Goal: Task Accomplishment & Management: Use online tool/utility

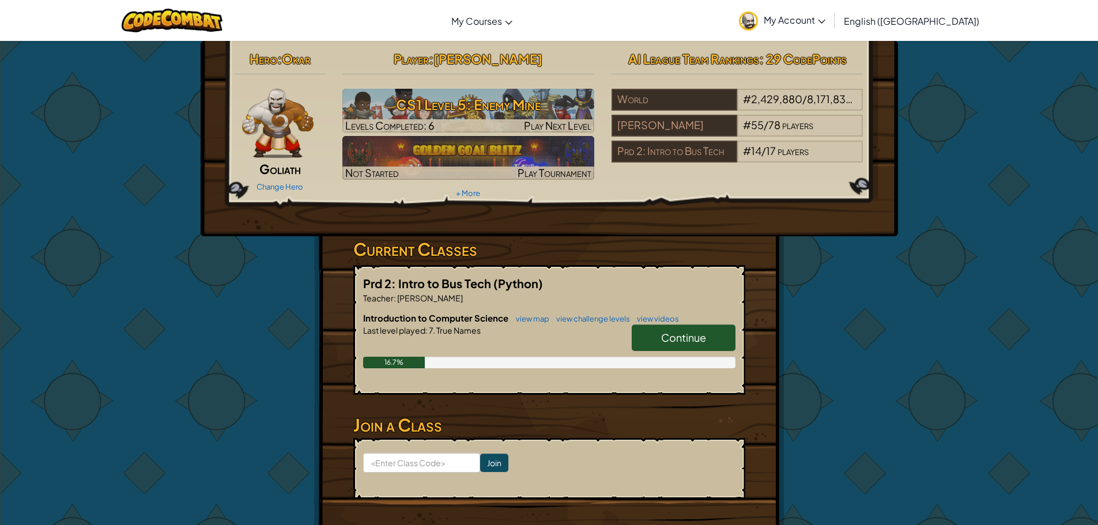
click at [682, 327] on link "Continue" at bounding box center [684, 338] width 104 height 27
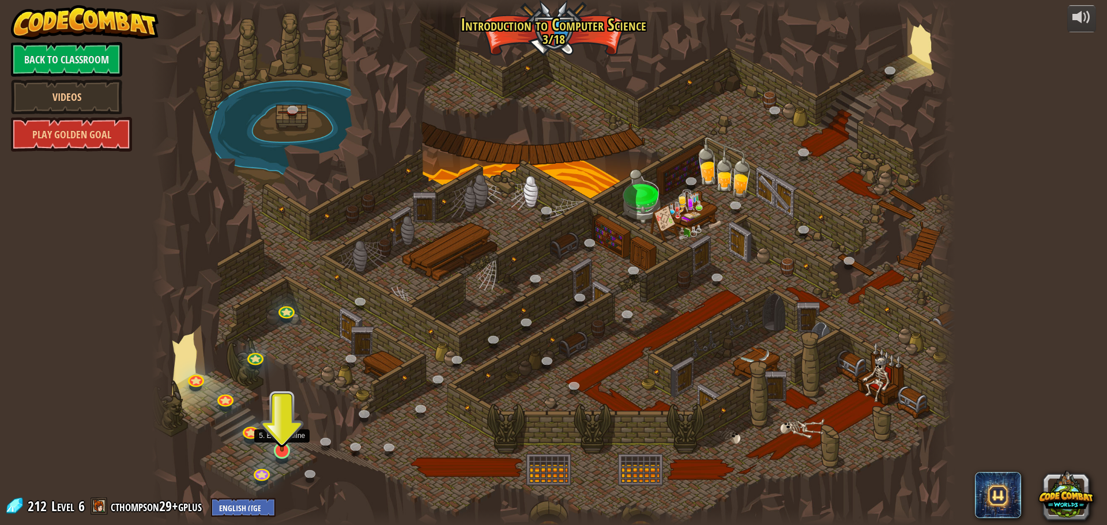
click at [285, 446] on img at bounding box center [282, 427] width 21 height 49
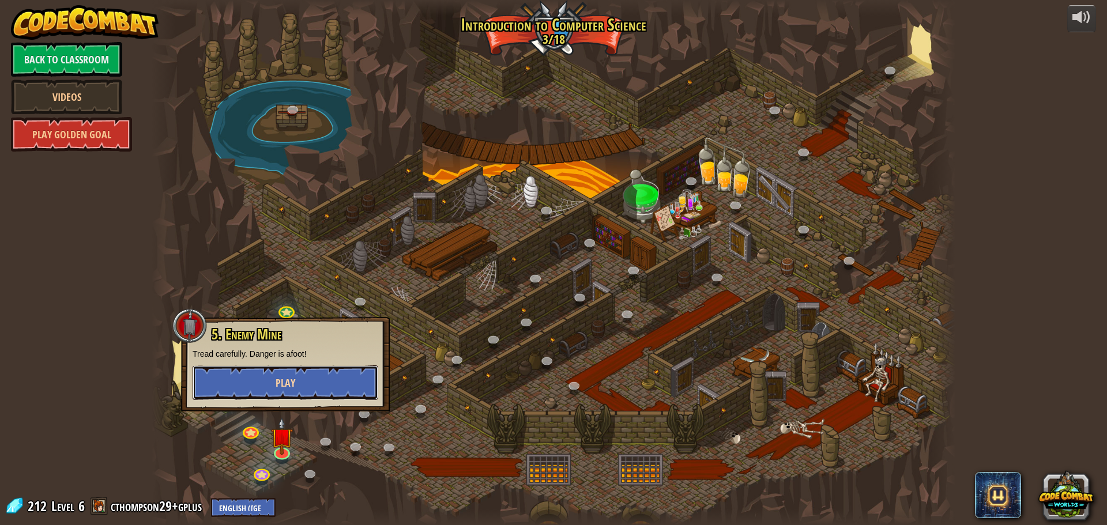
click at [283, 399] on button "Play" at bounding box center [286, 382] width 186 height 35
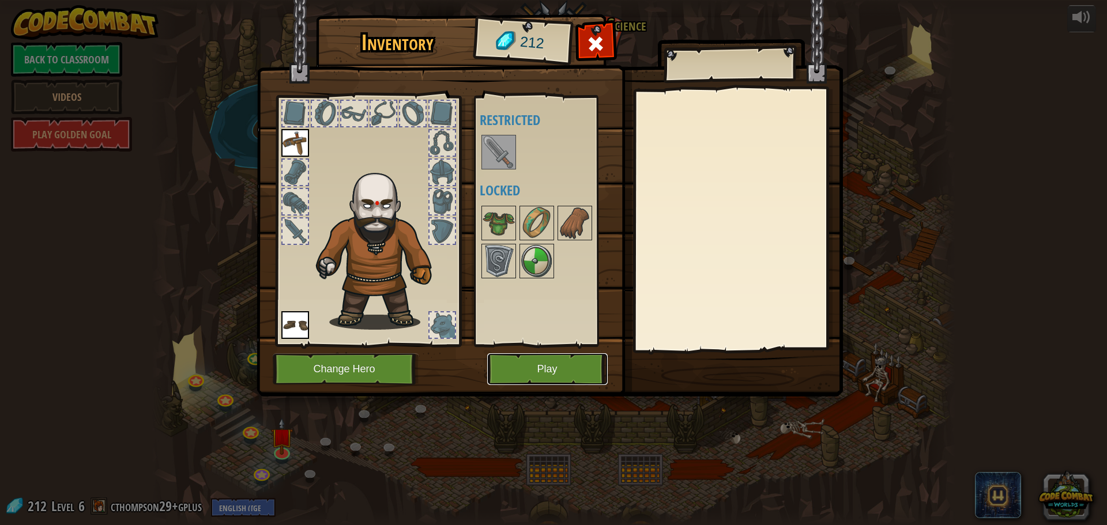
click at [493, 366] on button "Play" at bounding box center [547, 369] width 120 height 32
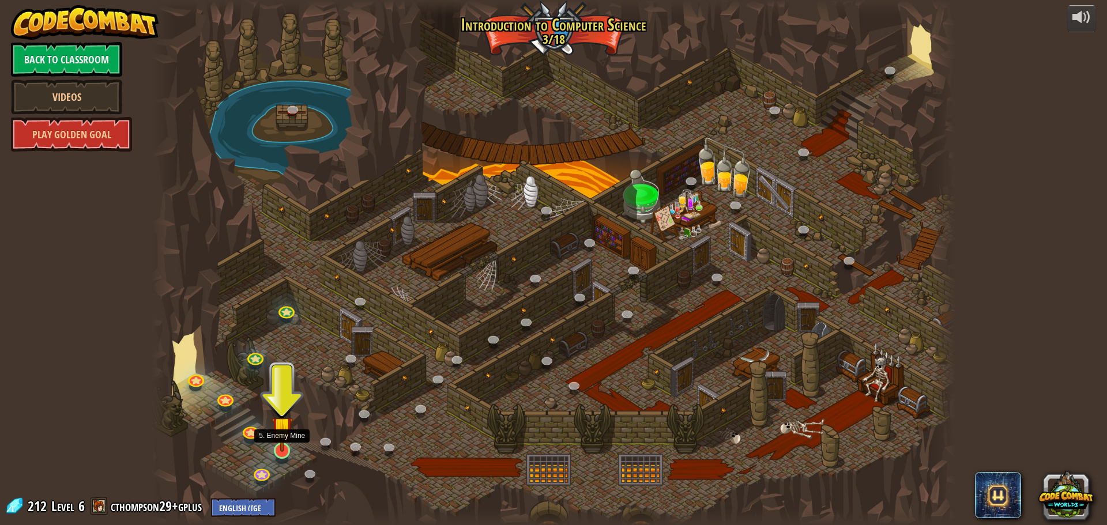
click at [283, 445] on img at bounding box center [282, 427] width 21 height 49
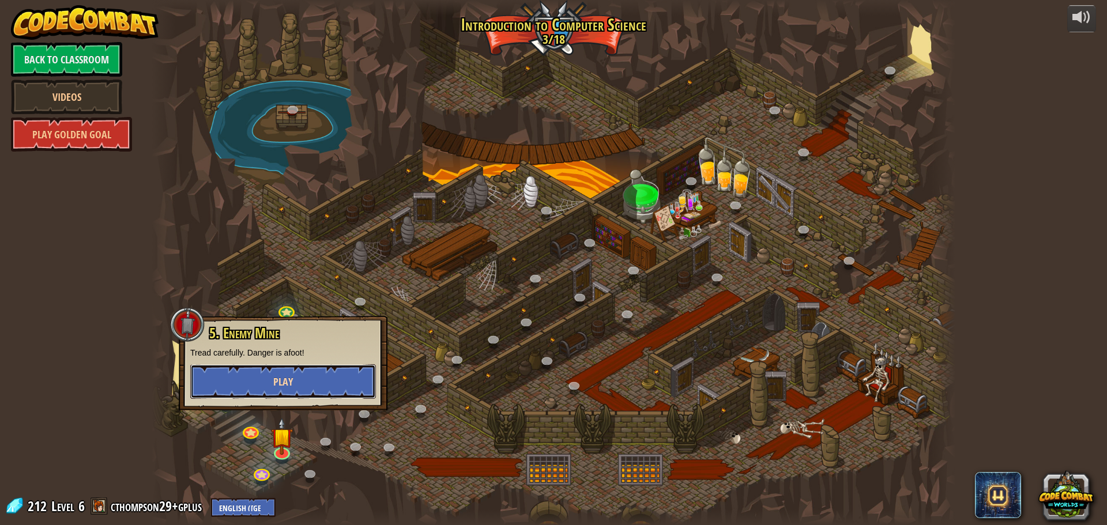
click at [269, 375] on button "Play" at bounding box center [283, 381] width 186 height 35
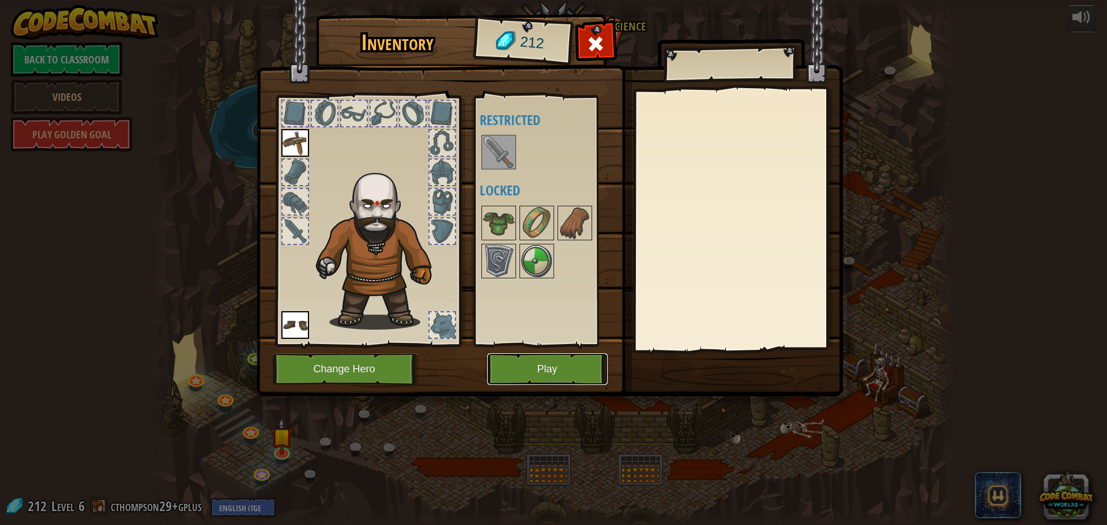
click at [559, 355] on button "Play" at bounding box center [547, 369] width 120 height 32
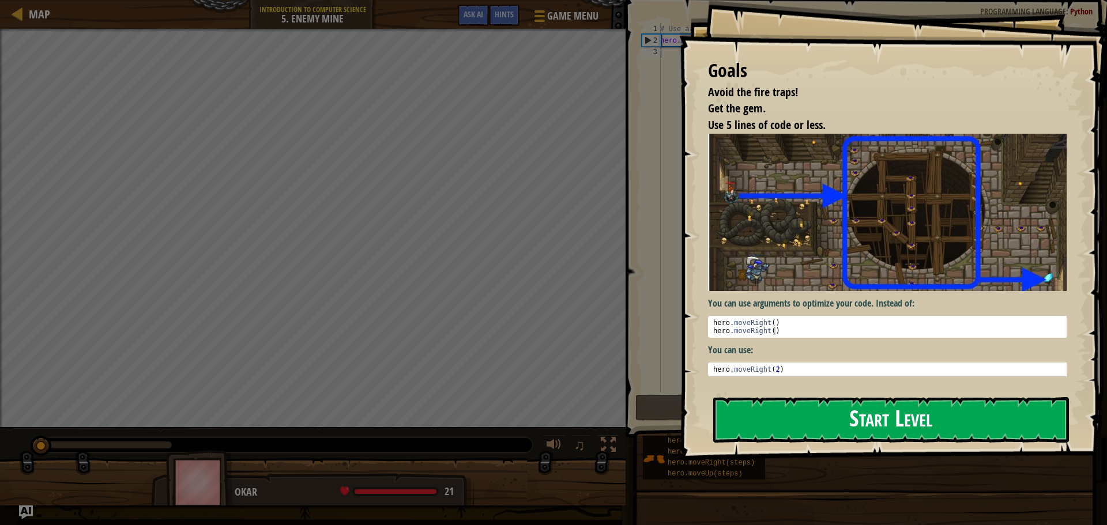
click at [774, 424] on button "Start Level" at bounding box center [891, 420] width 356 height 46
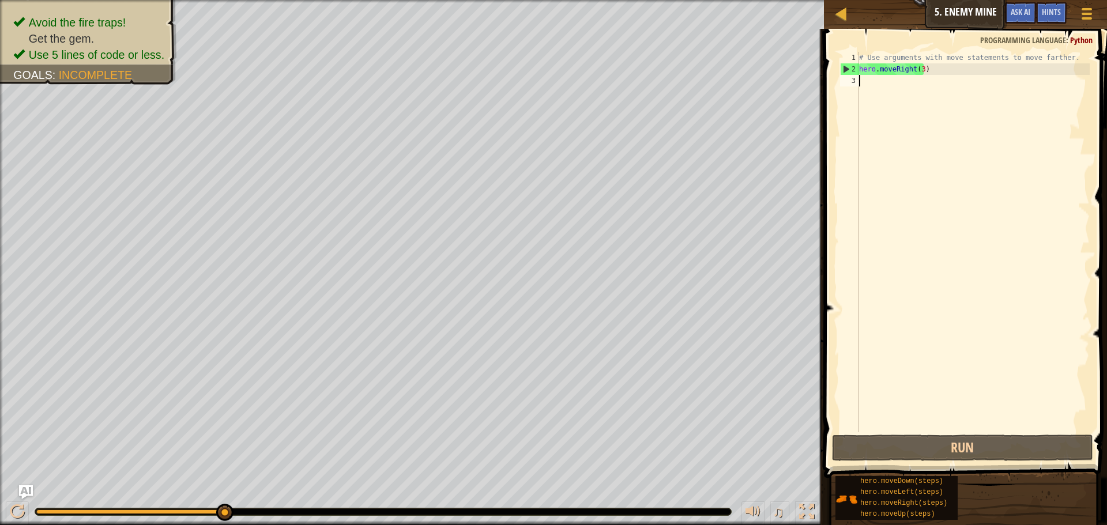
type textarea "h"
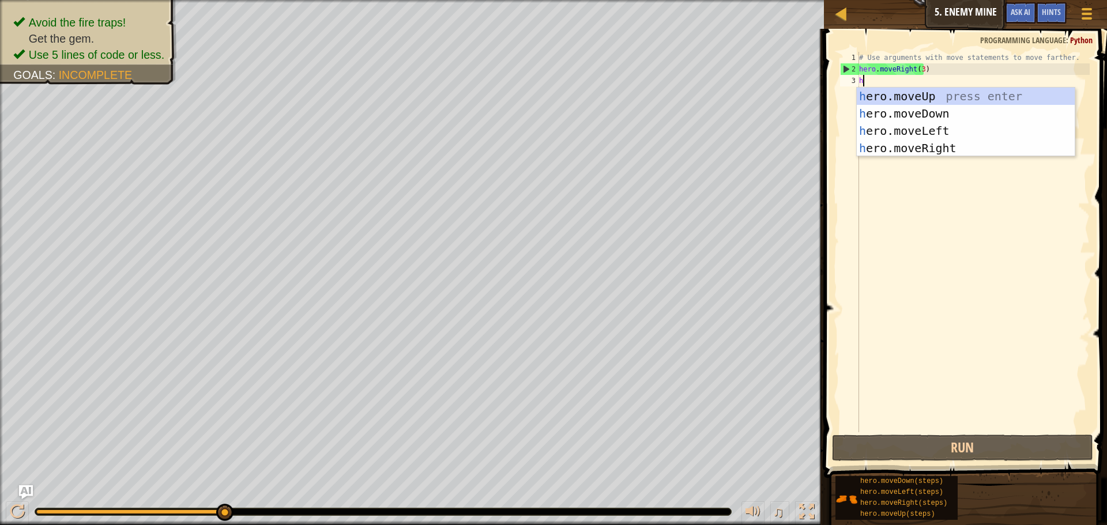
scroll to position [5, 0]
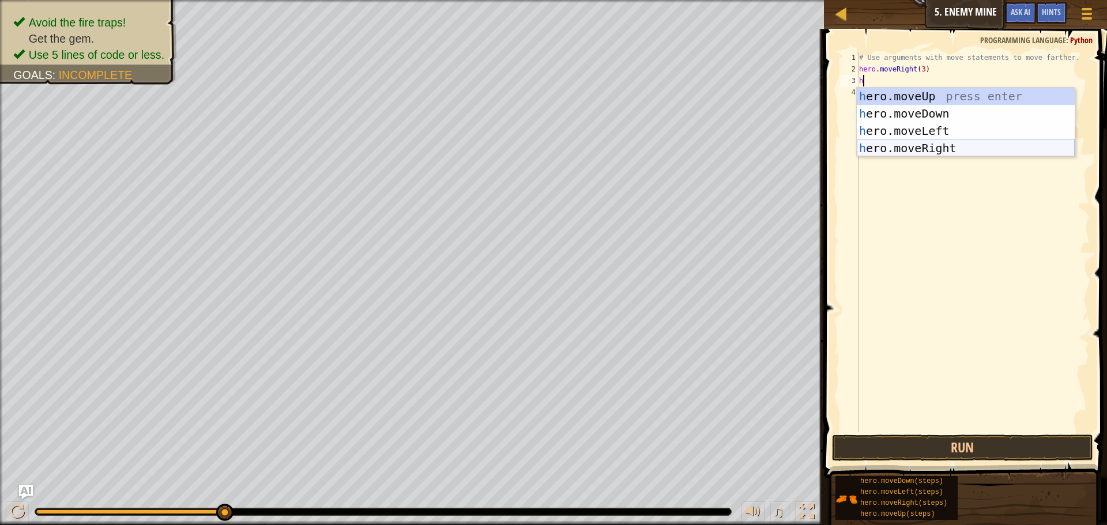
click at [914, 145] on div "h ero.moveUp press enter h ero.moveDown press enter h ero.moveLeft press enter …" at bounding box center [966, 140] width 218 height 104
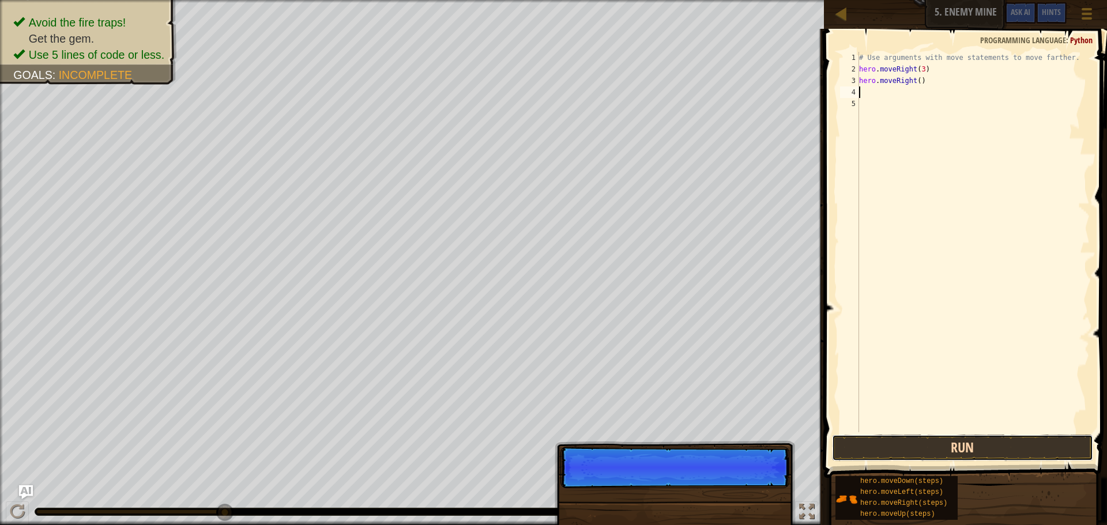
click at [962, 455] on button "Run" at bounding box center [962, 448] width 261 height 27
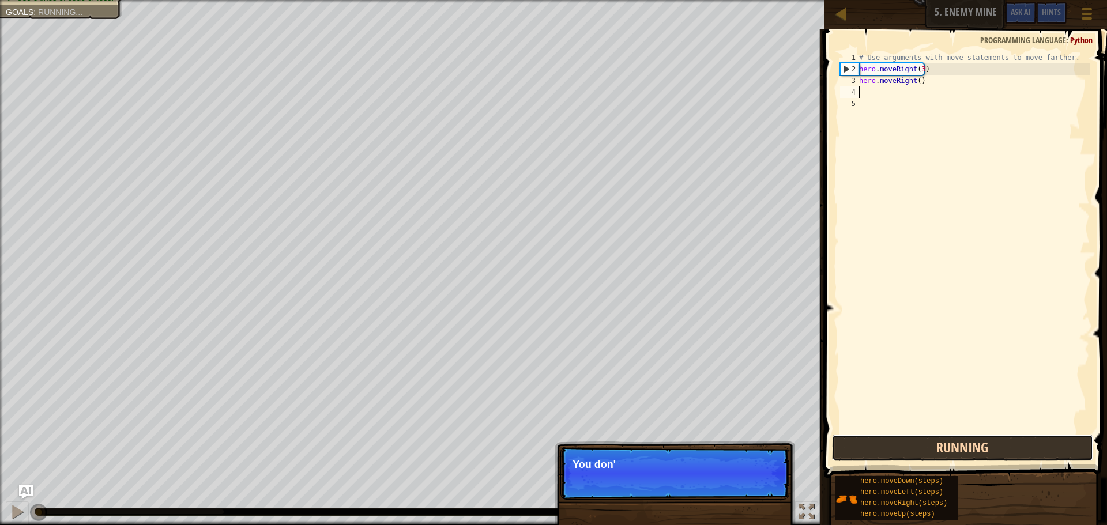
click at [962, 451] on button "Running" at bounding box center [962, 448] width 261 height 27
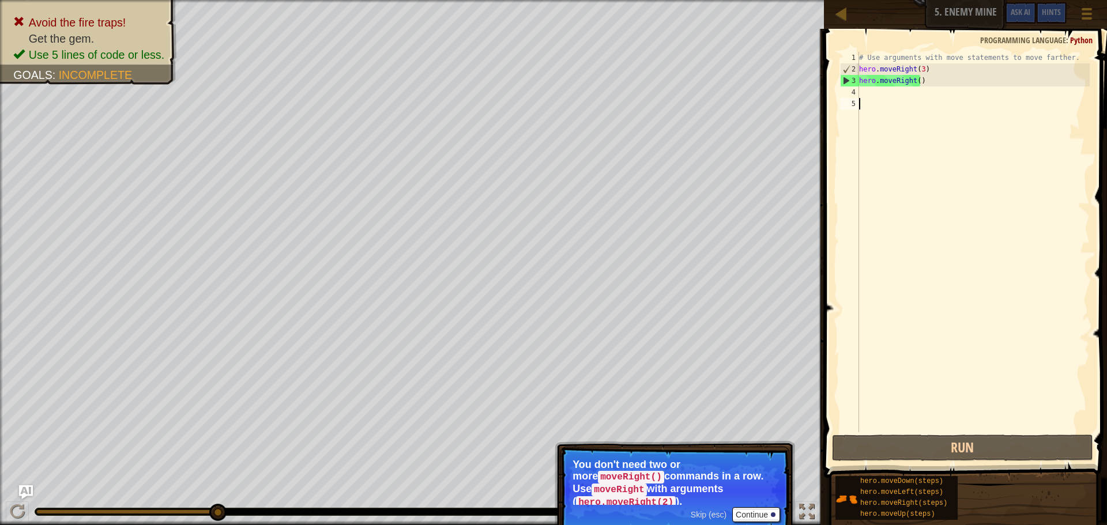
drag, startPoint x: 890, startPoint y: 123, endPoint x: 898, endPoint y: 103, distance: 21.5
click at [892, 118] on div "# Use arguments with move statements to move farther. hero . moveRight ( 3 ) he…" at bounding box center [973, 254] width 233 height 404
click at [907, 85] on div "# Use arguments with move statements to move farther. hero . moveRight ( 3 ) he…" at bounding box center [973, 254] width 233 height 404
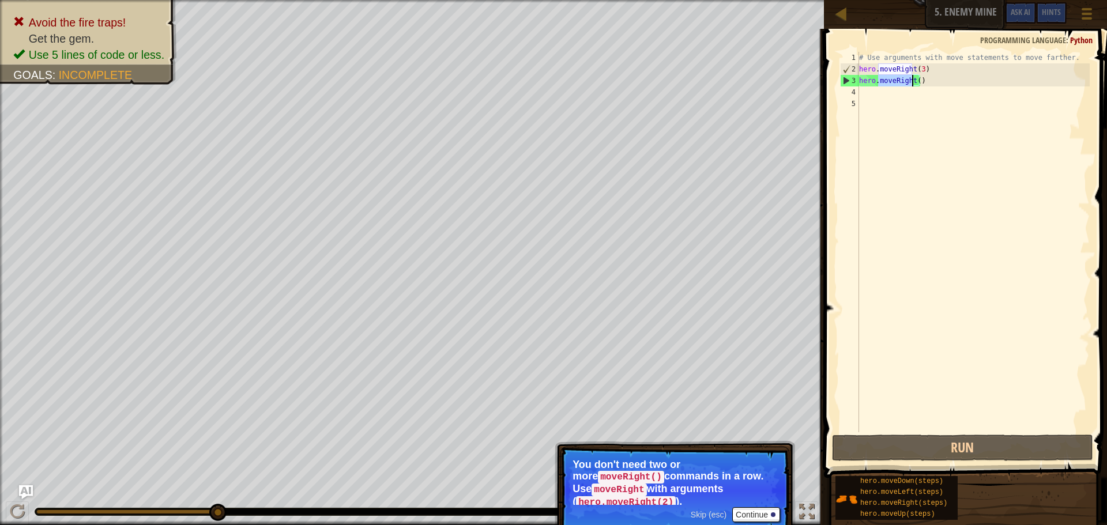
type textarea "hero.moveRight()"
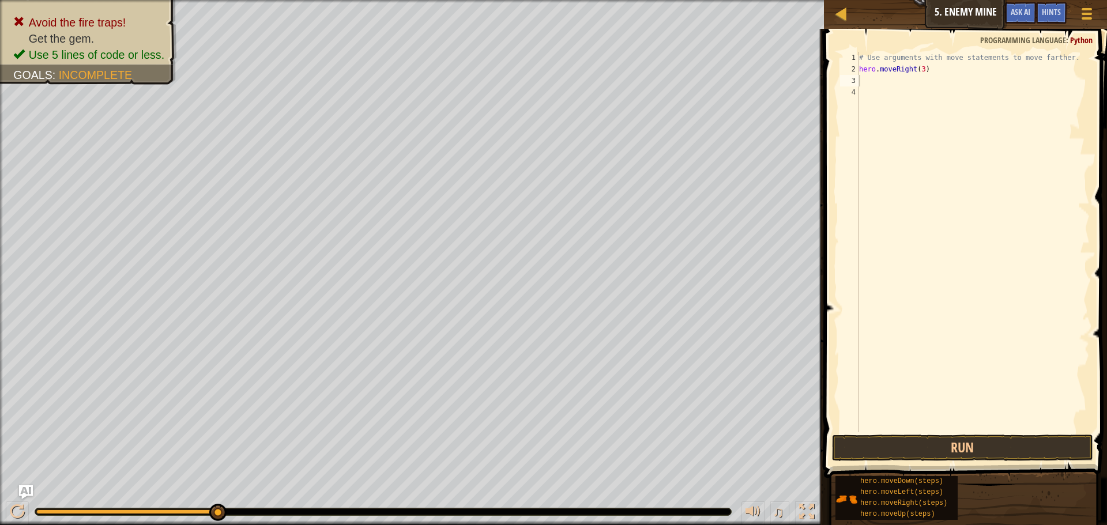
click at [944, 463] on span at bounding box center [966, 236] width 292 height 483
click at [944, 461] on span at bounding box center [966, 236] width 292 height 483
click at [943, 453] on button "Run" at bounding box center [962, 448] width 261 height 27
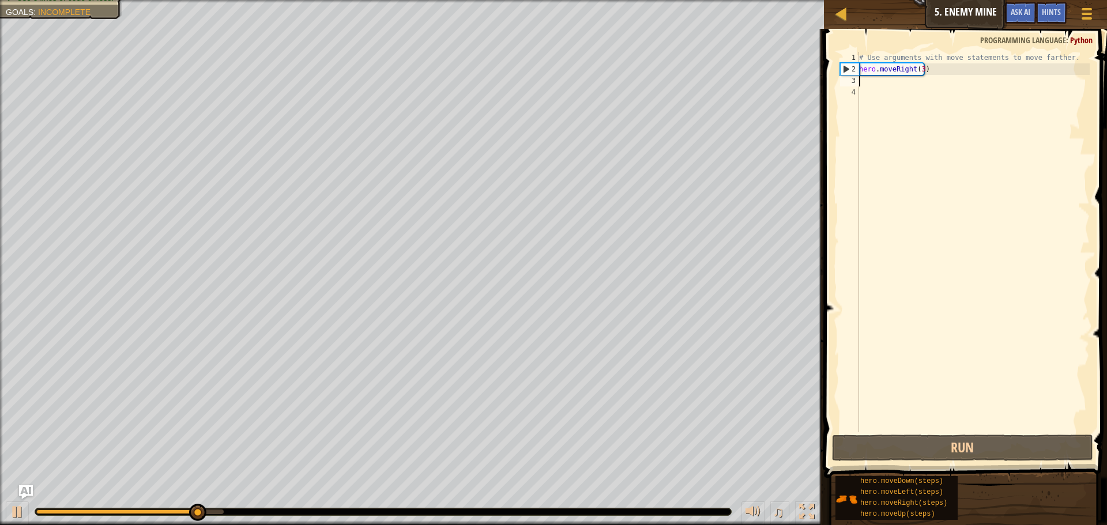
type textarea "u"
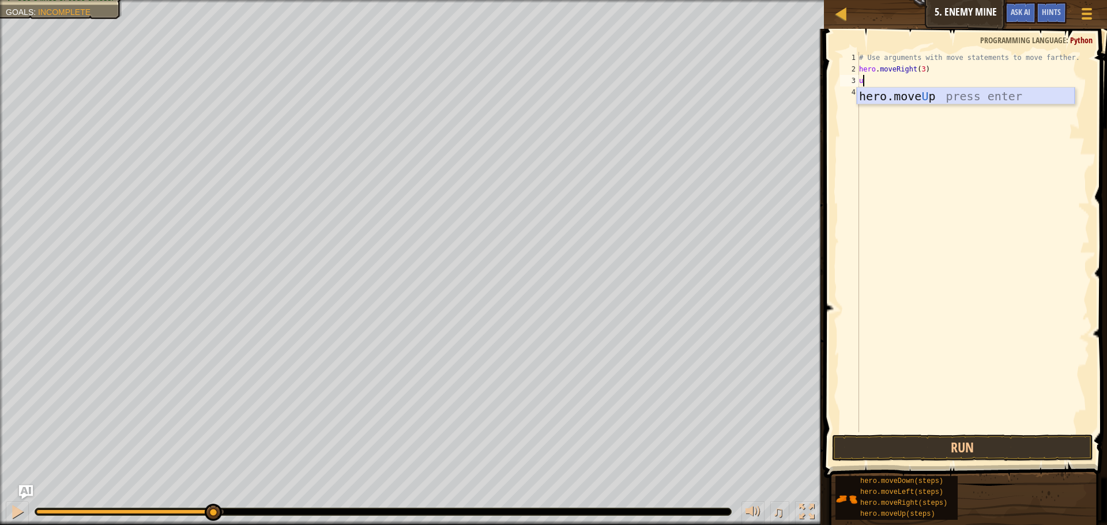
click at [897, 97] on div "hero.move U p press enter" at bounding box center [966, 114] width 218 height 52
click at [1000, 427] on div "# Use arguments with move statements to move farther. hero . moveRight ( 3 ) he…" at bounding box center [973, 254] width 233 height 404
click at [999, 434] on span at bounding box center [966, 236] width 292 height 483
click at [989, 441] on button "Run" at bounding box center [962, 448] width 261 height 27
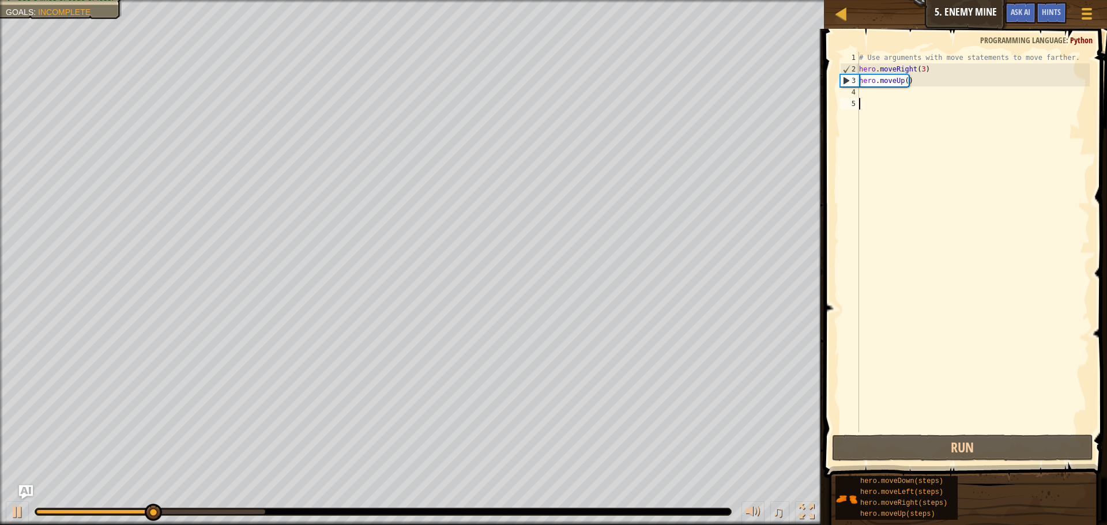
click at [864, 94] on div "# Use arguments with move statements to move farther. hero . moveRight ( 3 ) he…" at bounding box center [973, 254] width 233 height 404
type textarea "r"
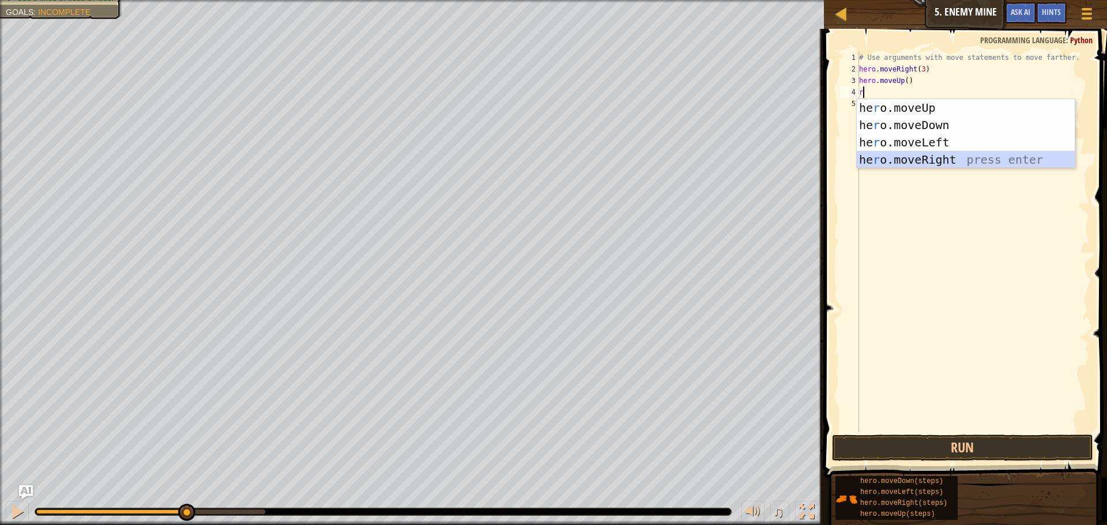
click at [941, 159] on div "he r o.moveUp press enter he r o.moveDown press enter he r o.moveLeft press ent…" at bounding box center [966, 151] width 218 height 104
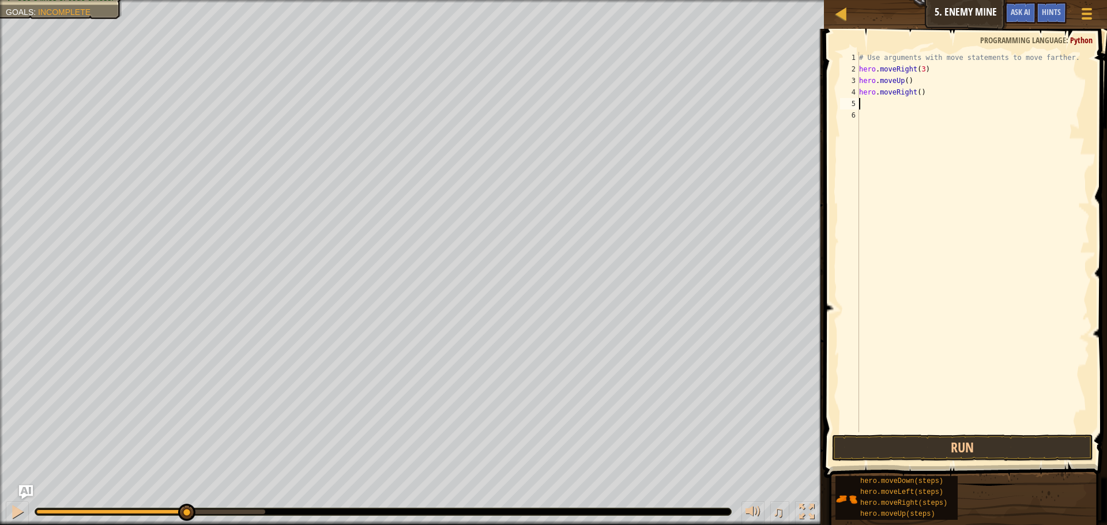
type textarea "d"
click at [894, 116] on div "hero.[PERSON_NAME] own press enter" at bounding box center [966, 137] width 218 height 52
type textarea "d"
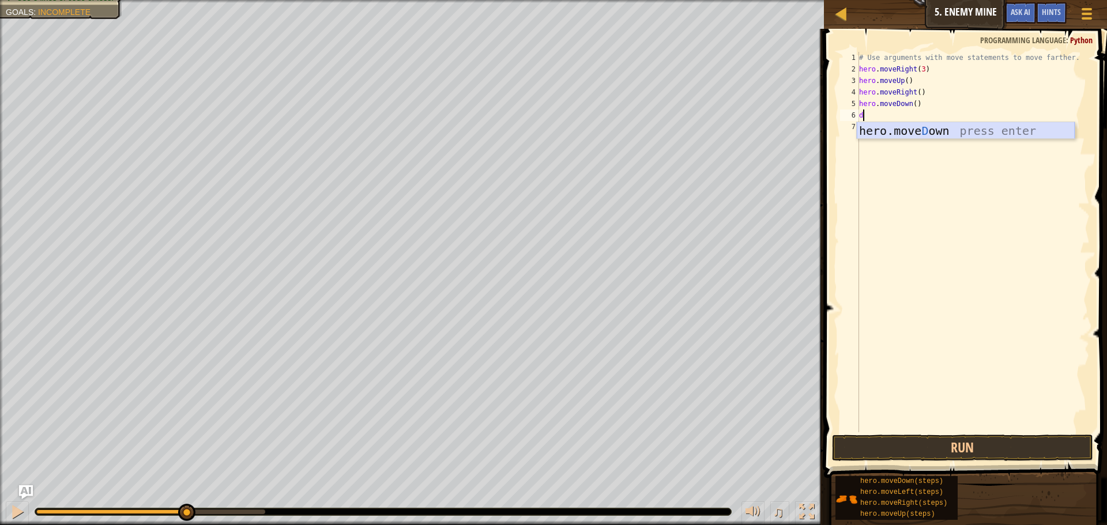
click at [885, 130] on div "hero.[PERSON_NAME] own press enter" at bounding box center [966, 148] width 218 height 52
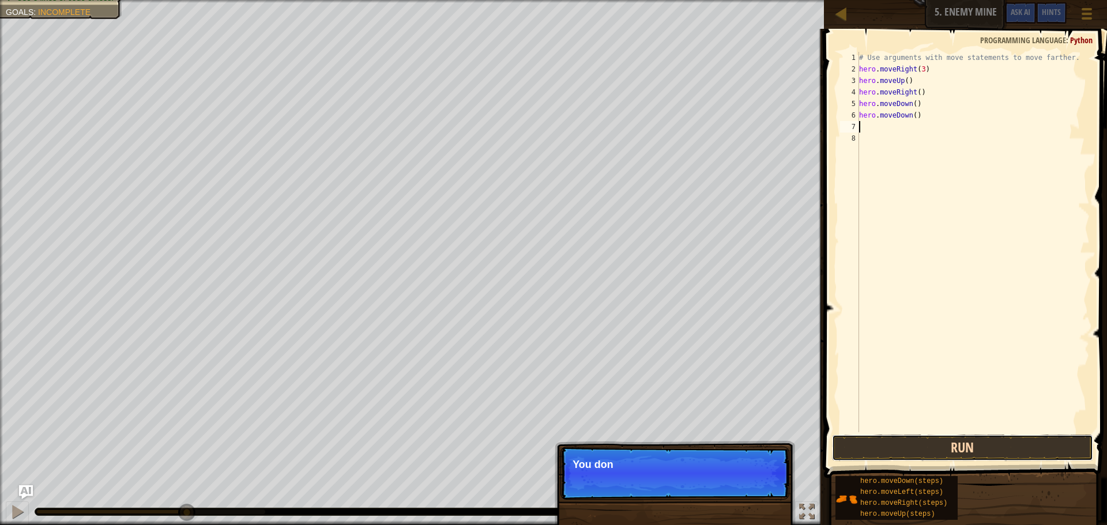
click at [912, 450] on button "Run" at bounding box center [962, 448] width 261 height 27
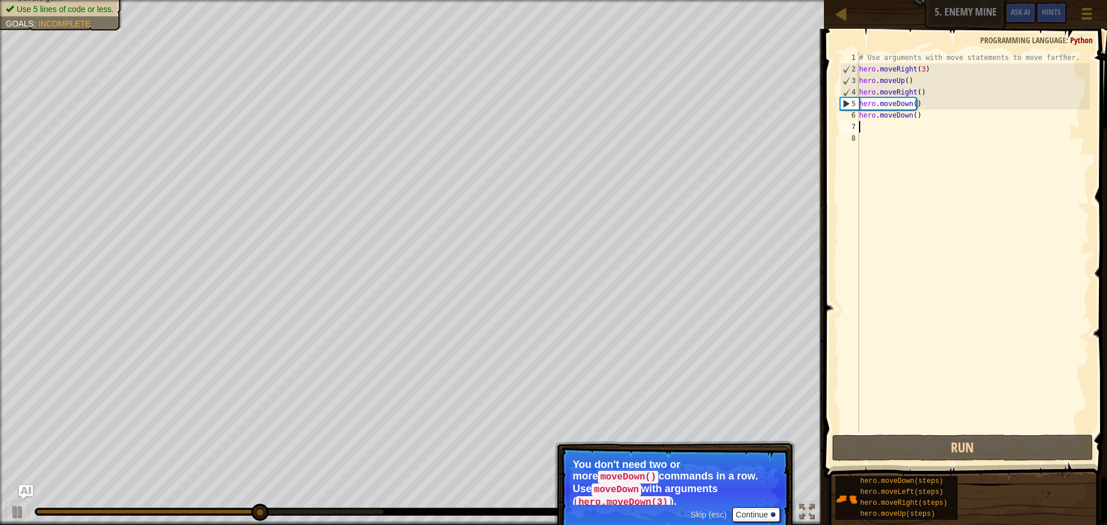
click at [717, 510] on span "Skip (esc)" at bounding box center [709, 514] width 36 height 9
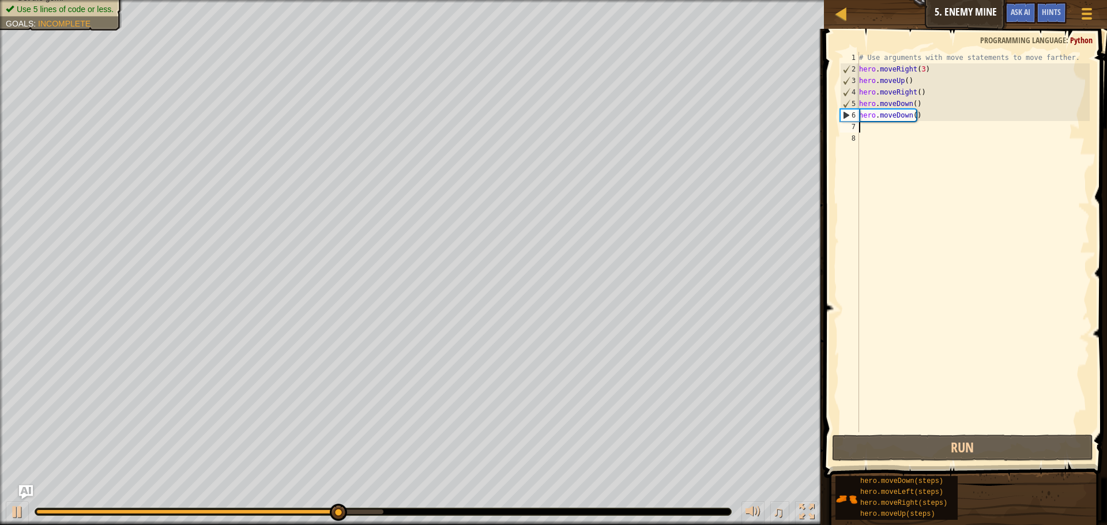
type textarea "d"
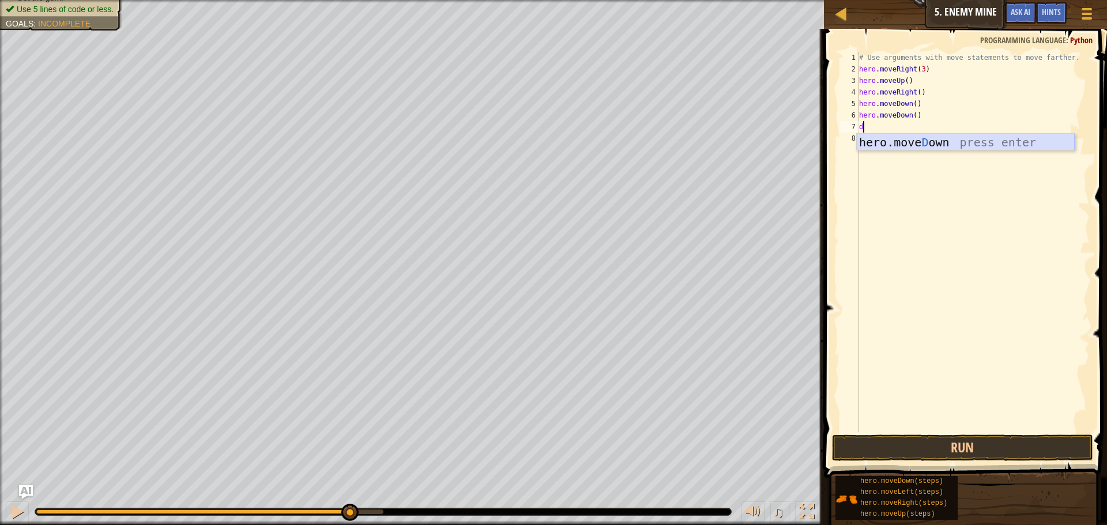
click at [906, 139] on div "hero.[PERSON_NAME] own press enter" at bounding box center [966, 160] width 218 height 52
type textarea "r"
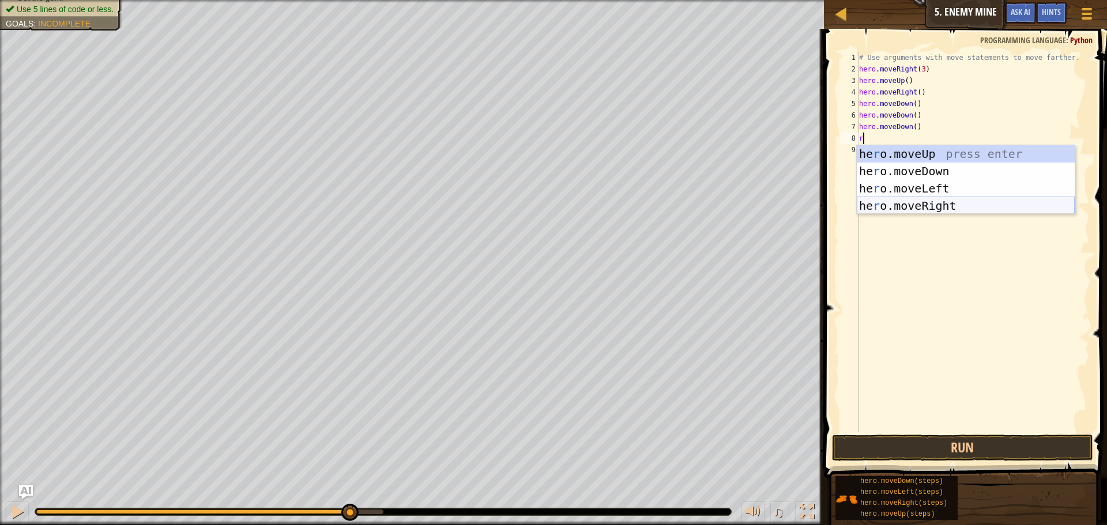
click at [888, 203] on div "he r o.moveUp press enter he r o.moveDown press enter he r o.moveLeft press ent…" at bounding box center [966, 197] width 218 height 104
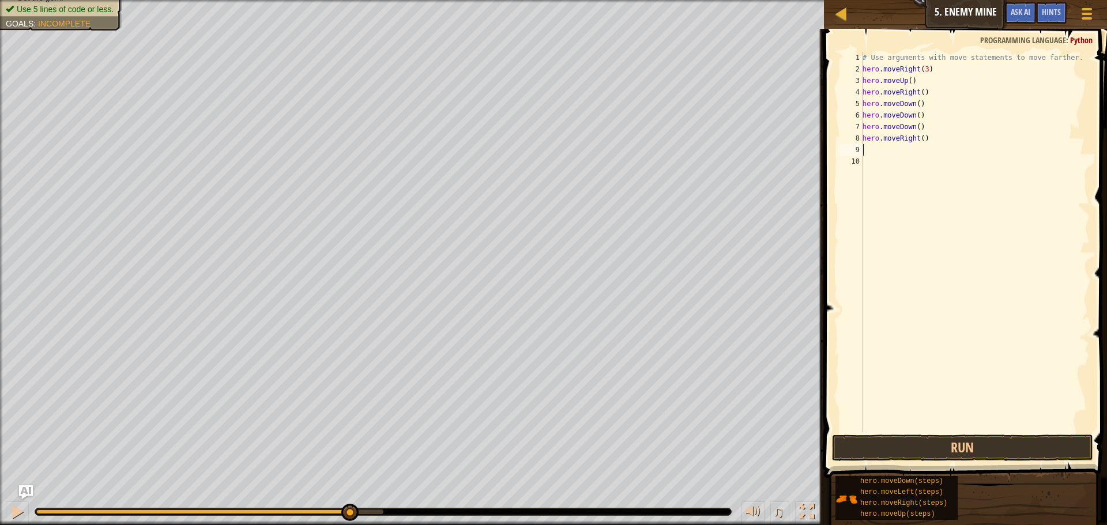
type textarea "r"
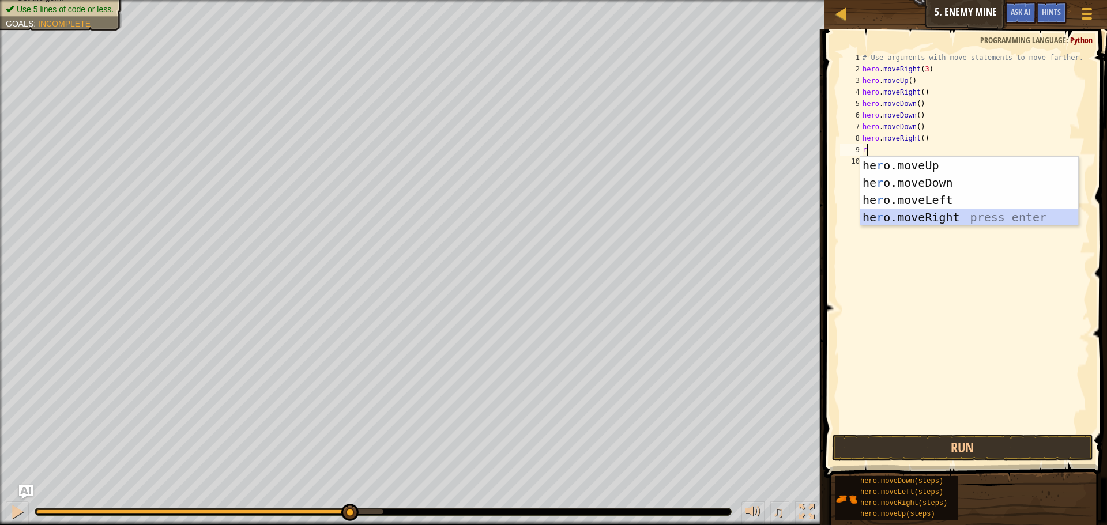
drag, startPoint x: 917, startPoint y: 210, endPoint x: 919, endPoint y: 215, distance: 5.9
click at [917, 212] on div "he r o.moveUp press enter he r o.moveDown press enter he r o.moveLeft press ent…" at bounding box center [969, 209] width 218 height 104
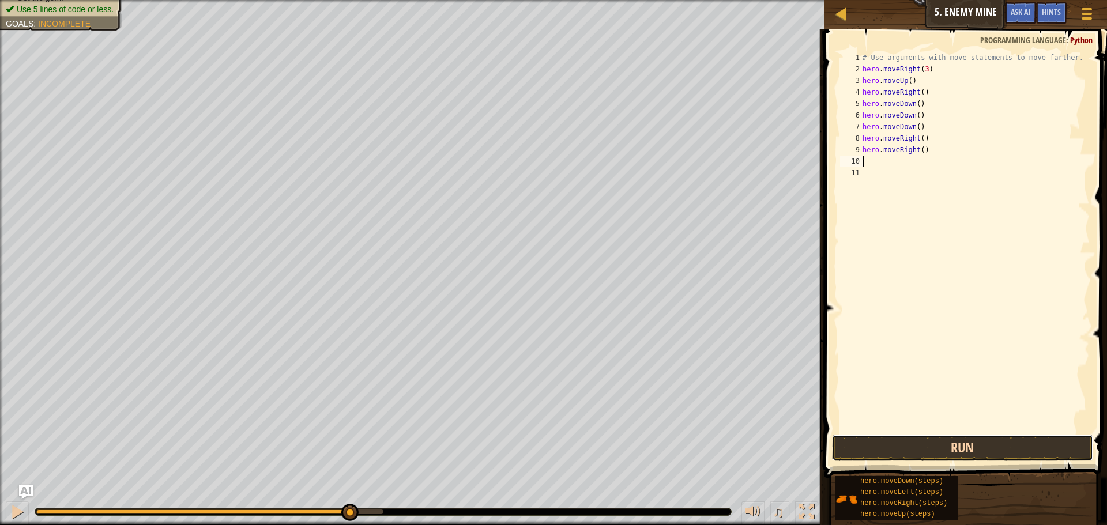
click at [921, 447] on button "Run" at bounding box center [962, 448] width 261 height 27
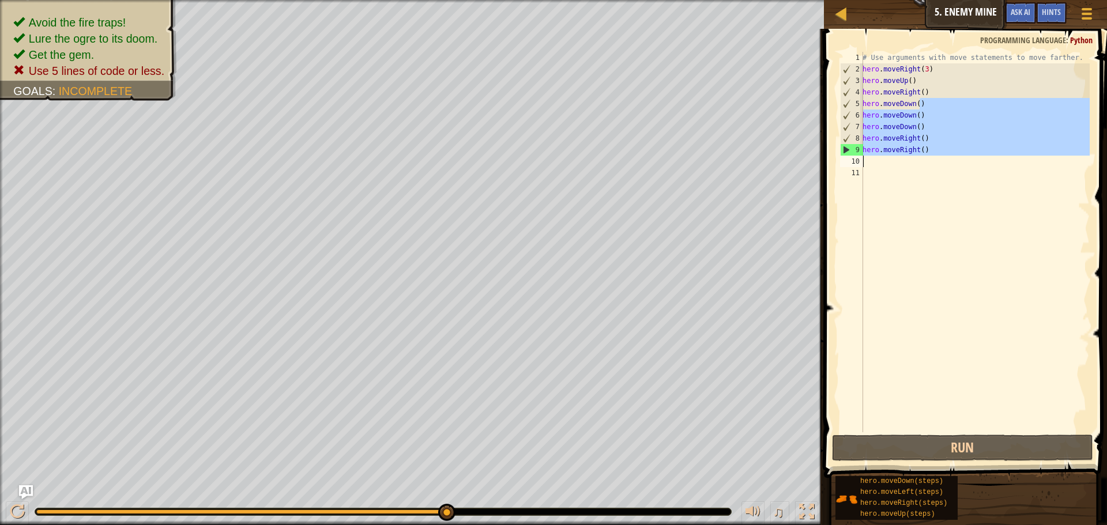
drag, startPoint x: 928, startPoint y: 101, endPoint x: 889, endPoint y: 165, distance: 74.0
click at [889, 165] on div "# Use arguments with move statements to move farther. hero . moveRight ( 3 ) he…" at bounding box center [974, 254] width 229 height 404
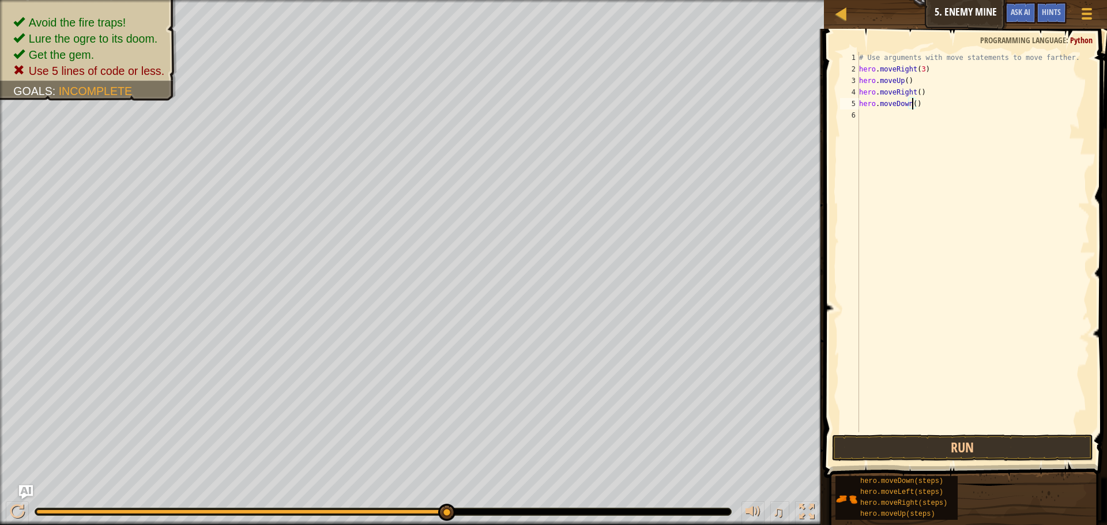
click at [911, 104] on div "# Use arguments with move statements to move farther. hero . moveRight ( 3 ) he…" at bounding box center [973, 254] width 233 height 404
click at [1020, 453] on button "Run" at bounding box center [962, 448] width 261 height 27
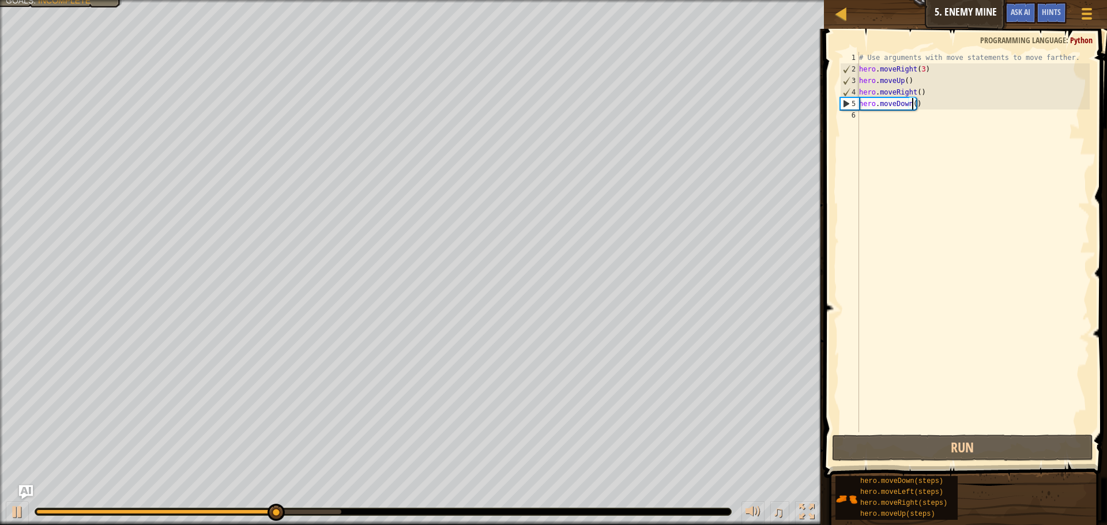
scroll to position [5, 5]
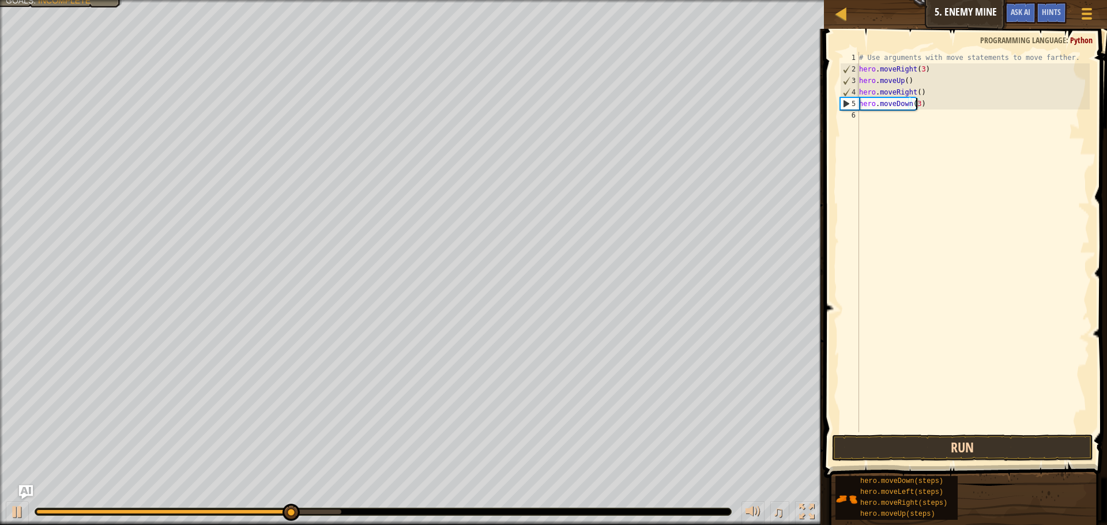
type textarea "hero.moveDown(3)"
click at [970, 442] on button "Run" at bounding box center [962, 448] width 261 height 27
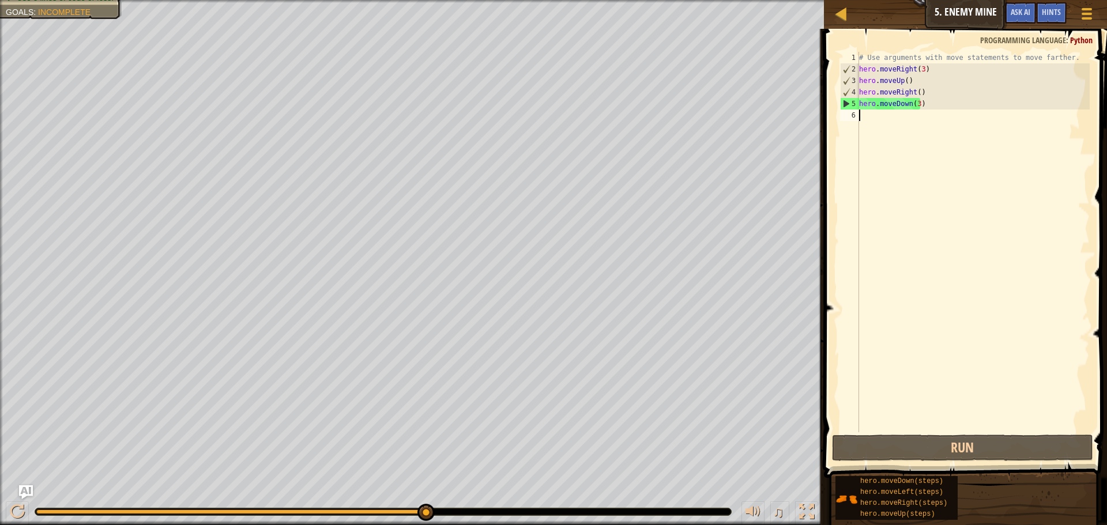
click at [901, 120] on div "# Use arguments with move statements to move farther. hero . moveRight ( 3 ) he…" at bounding box center [973, 254] width 233 height 404
type textarea "r"
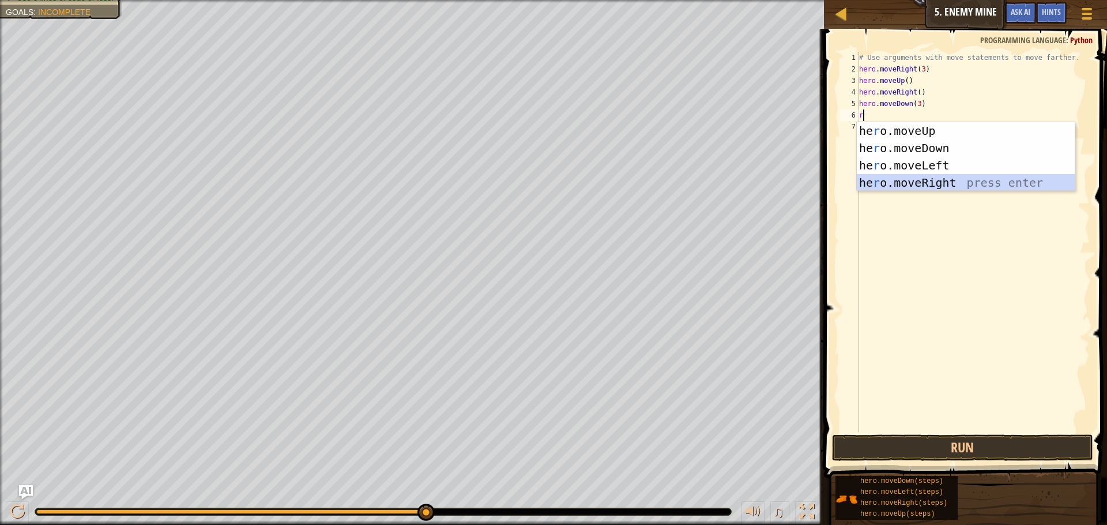
click at [927, 180] on div "he r o.moveUp press enter he r o.moveDown press enter he r o.moveLeft press ent…" at bounding box center [966, 174] width 218 height 104
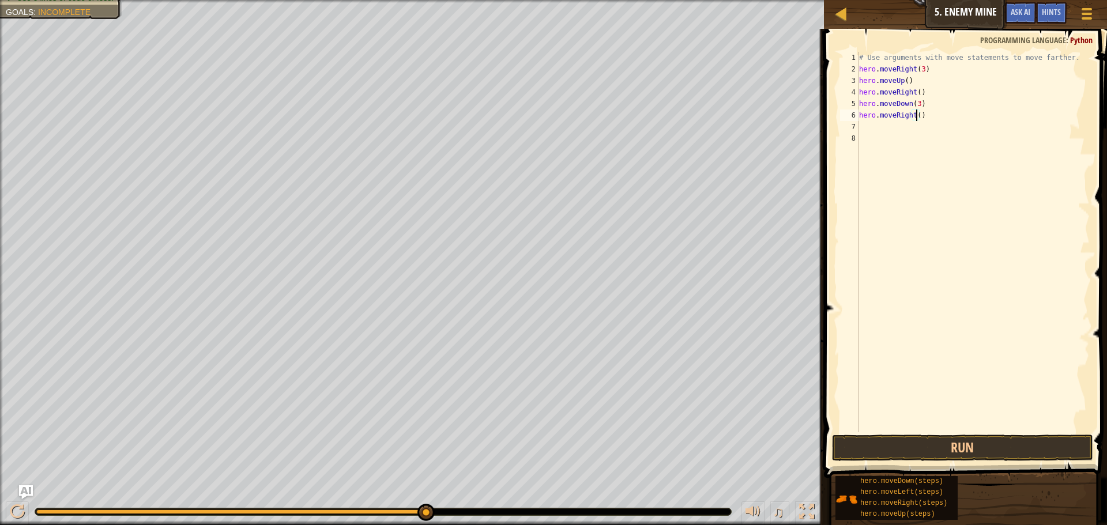
click at [916, 112] on div "# Use arguments with move statements to move farther. hero . moveRight ( 3 ) he…" at bounding box center [973, 254] width 233 height 404
type textarea "hero.moveRight(2)"
click at [895, 443] on button "Run" at bounding box center [962, 448] width 261 height 27
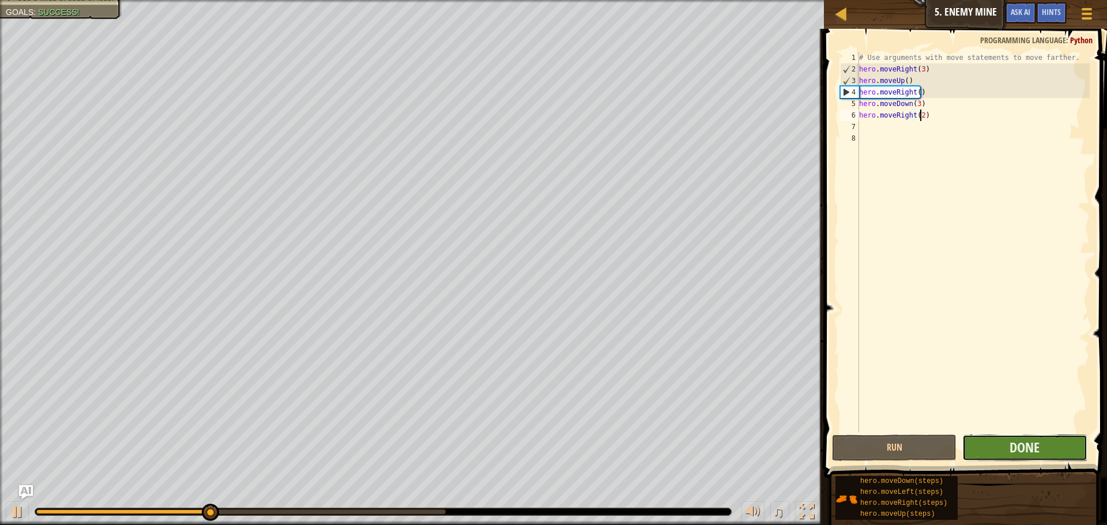
click at [1001, 439] on button "Done" at bounding box center [1024, 448] width 125 height 27
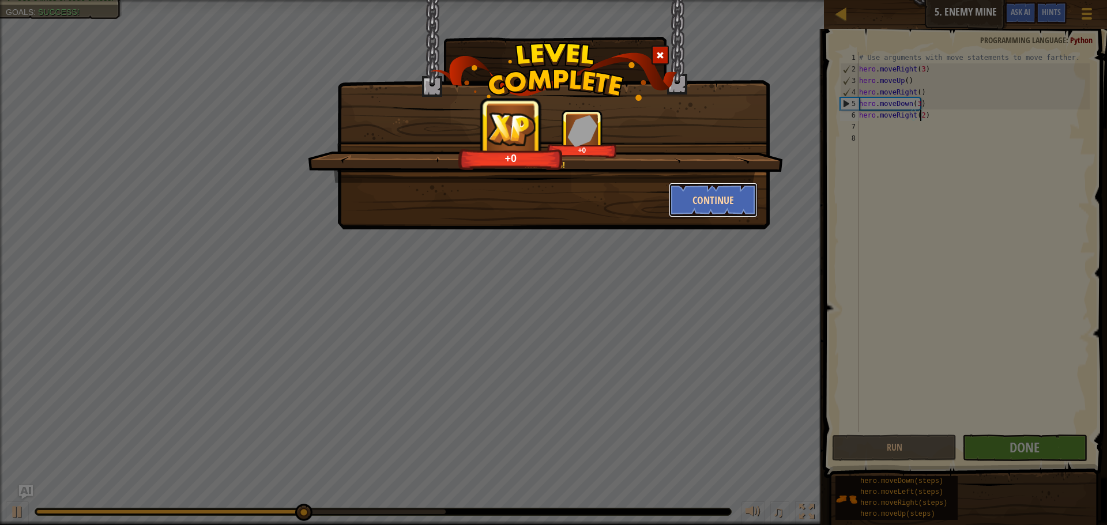
click at [733, 201] on button "Continue" at bounding box center [713, 200] width 89 height 35
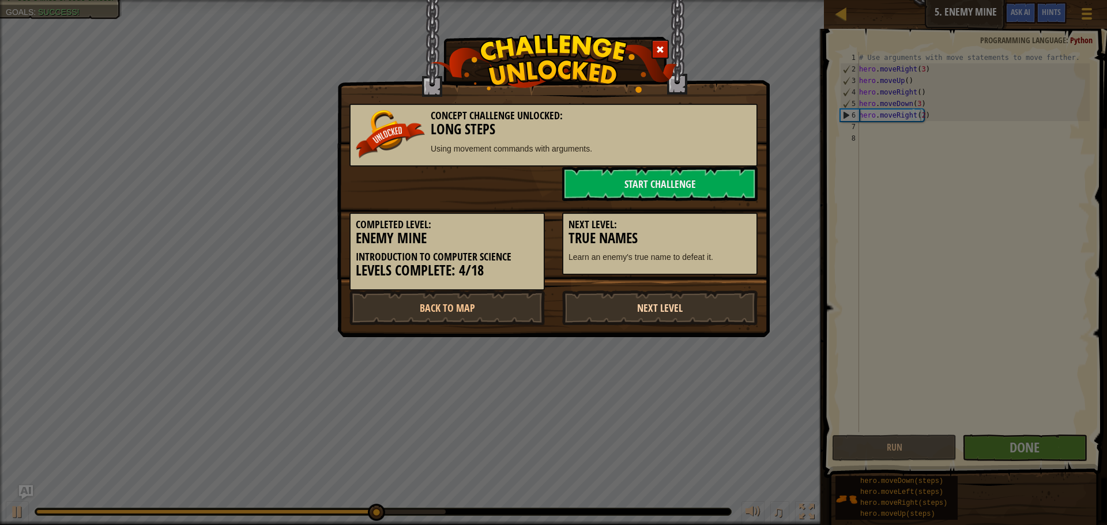
click at [680, 310] on link "Next Level" at bounding box center [659, 308] width 195 height 35
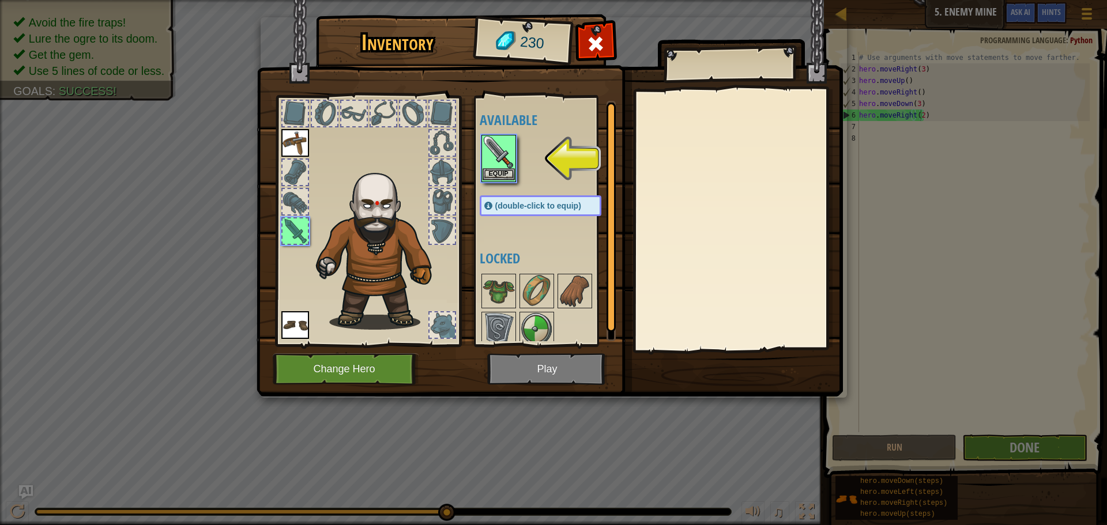
click at [497, 168] on img at bounding box center [499, 152] width 32 height 32
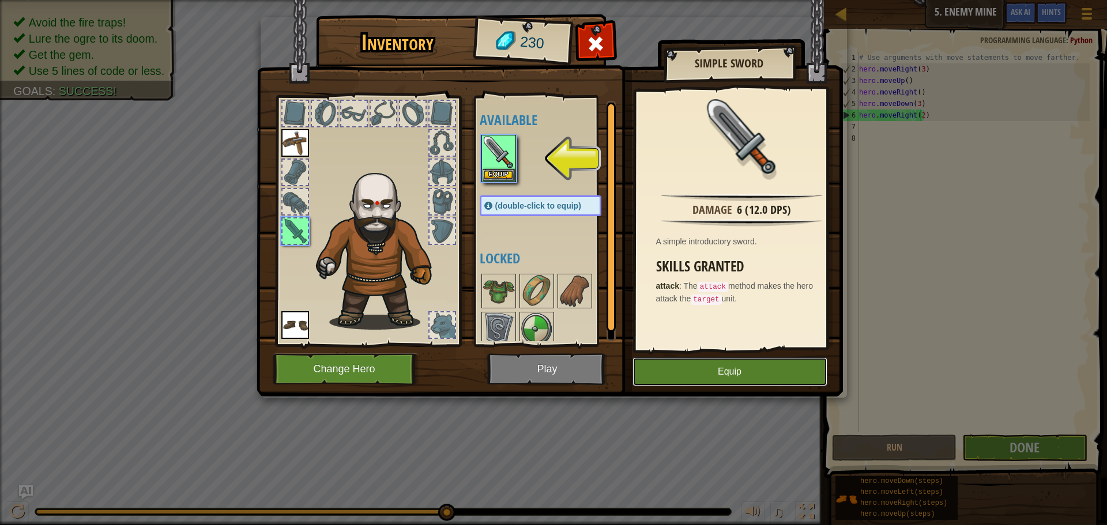
click at [706, 371] on button "Equip" at bounding box center [729, 371] width 195 height 29
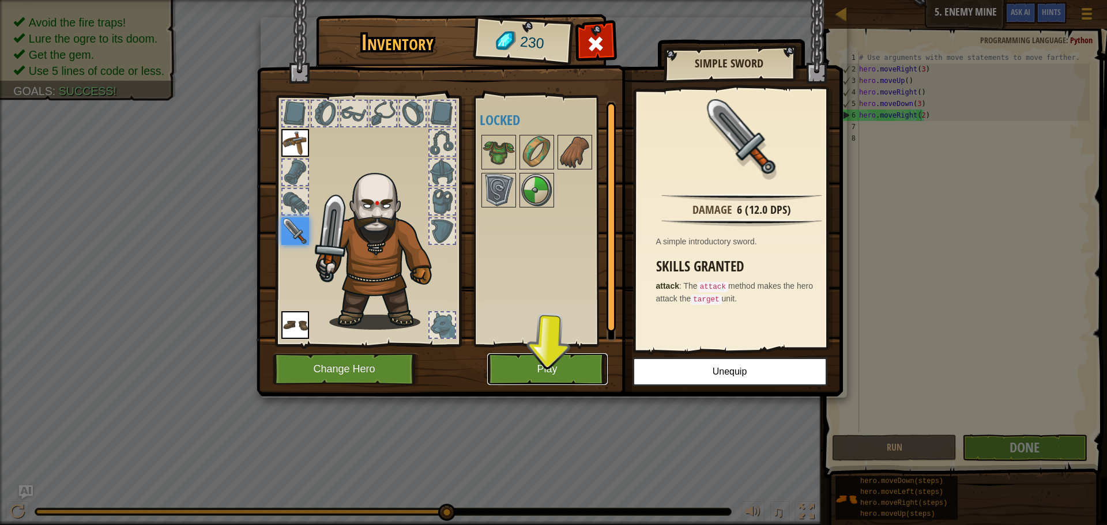
click at [555, 368] on button "Play" at bounding box center [547, 369] width 120 height 32
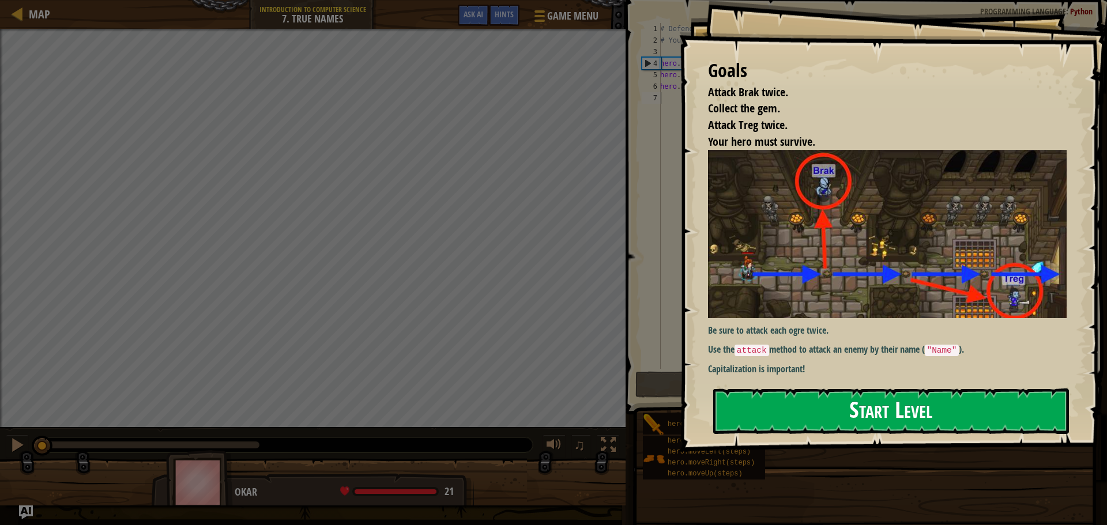
click at [818, 417] on button "Start Level" at bounding box center [891, 412] width 356 height 46
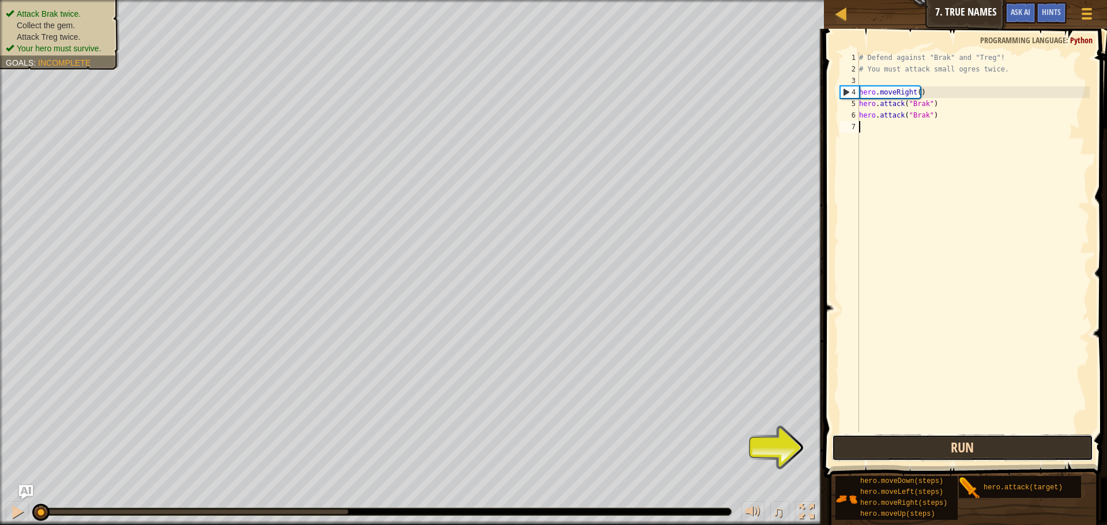
click at [943, 442] on button "Run" at bounding box center [962, 448] width 261 height 27
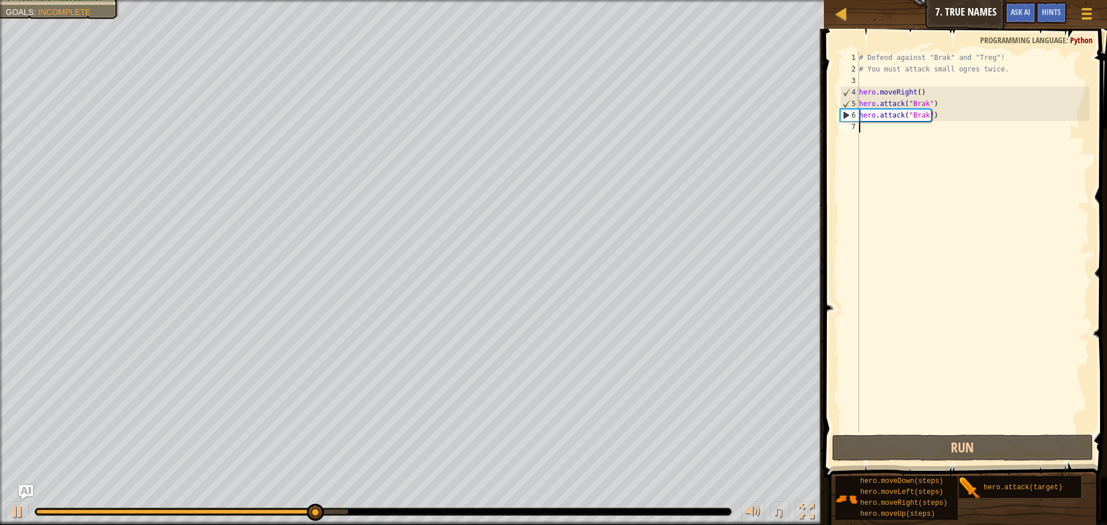
type textarea "r"
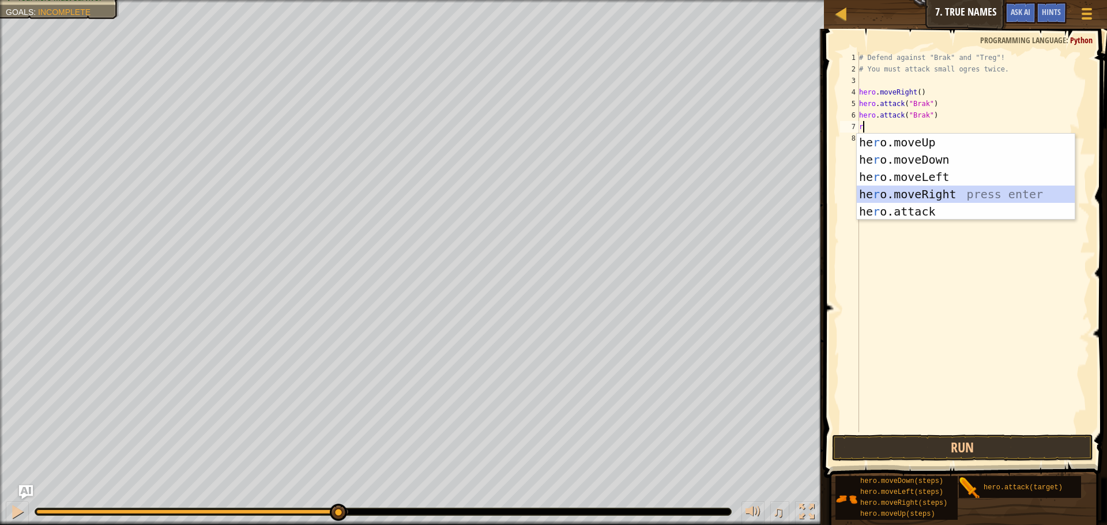
click at [937, 194] on div "he r o.moveUp press enter he r o.moveDown press enter he r o.moveLeft press ent…" at bounding box center [966, 194] width 218 height 121
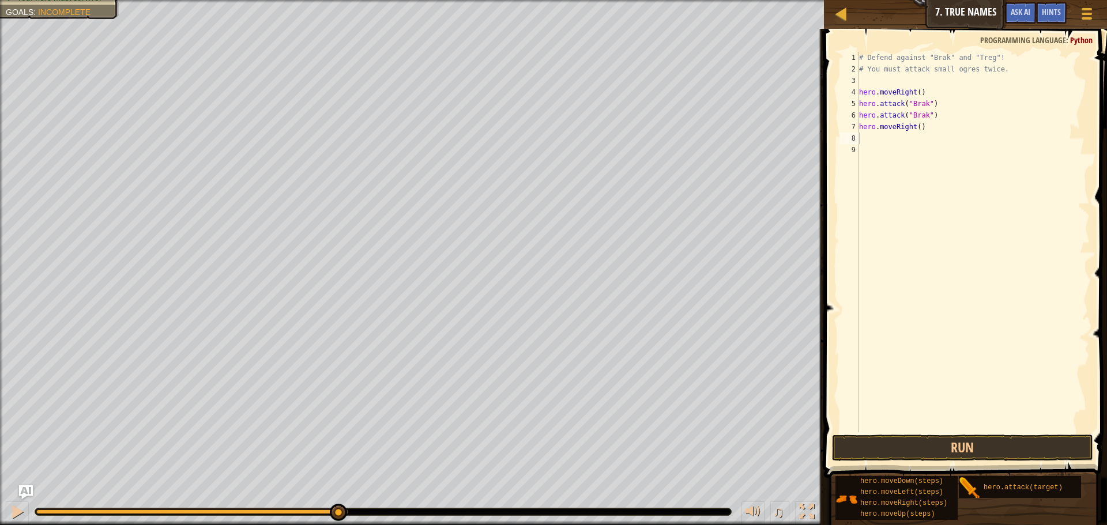
click at [943, 442] on button "Run" at bounding box center [962, 448] width 261 height 27
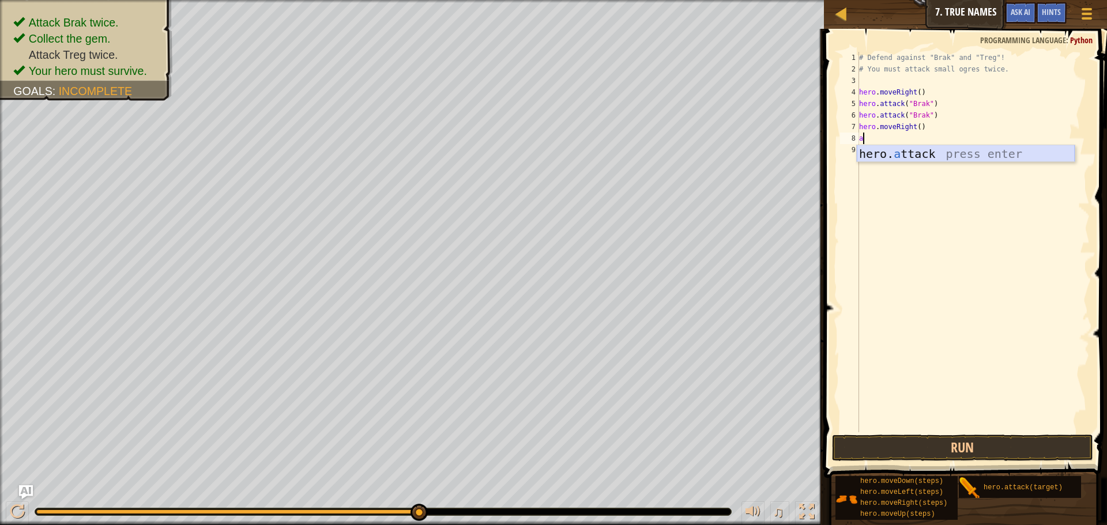
click at [925, 156] on div "hero. a ttack press enter" at bounding box center [966, 171] width 218 height 52
type textarea "hero.attack("treg")"
click at [987, 448] on button "Run" at bounding box center [962, 448] width 261 height 27
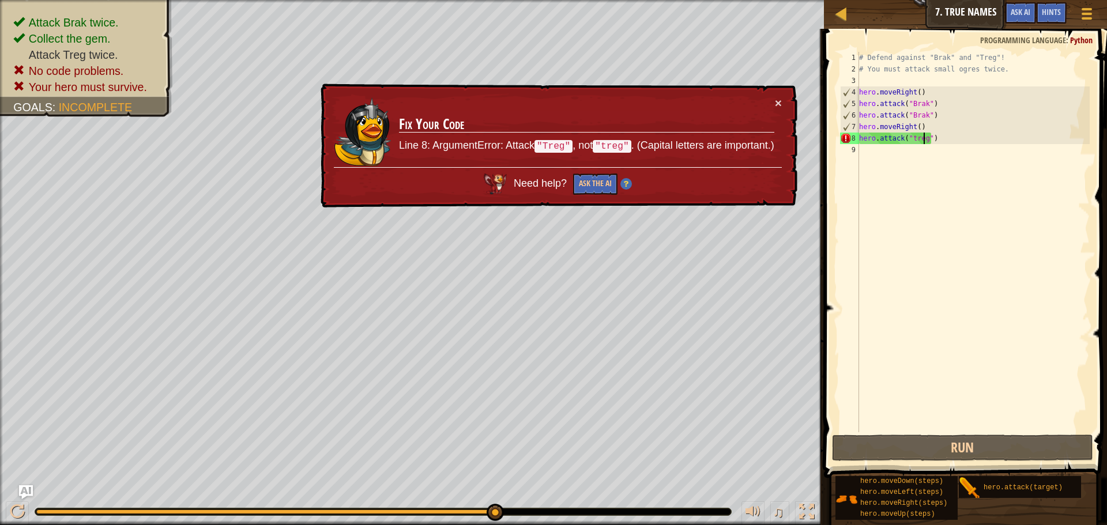
click at [909, 152] on div "# Defend against "Brak" and "Treg"! # You must attack small ogres twice. hero .…" at bounding box center [973, 254] width 233 height 404
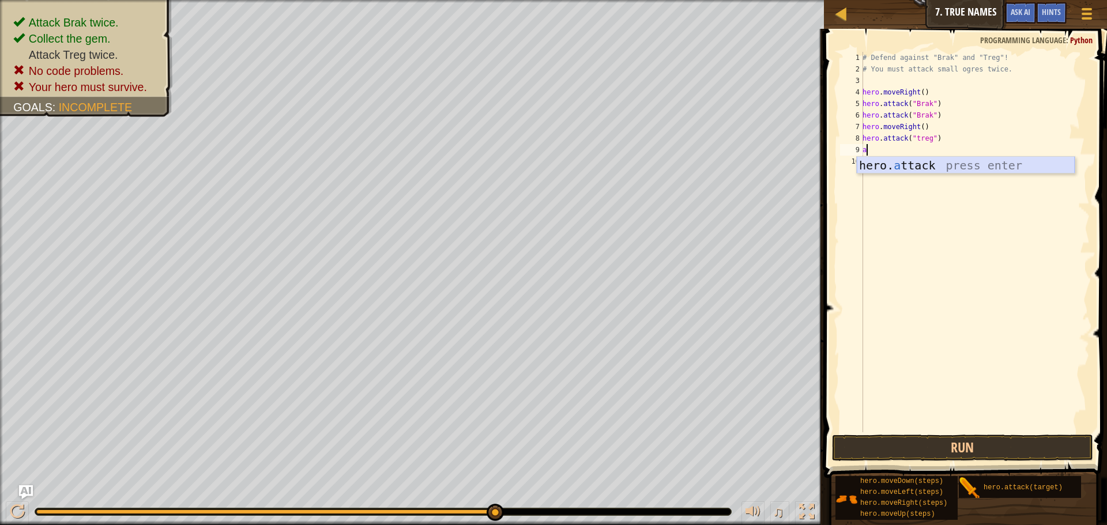
click at [930, 163] on div "hero. a ttack press enter" at bounding box center [966, 183] width 218 height 52
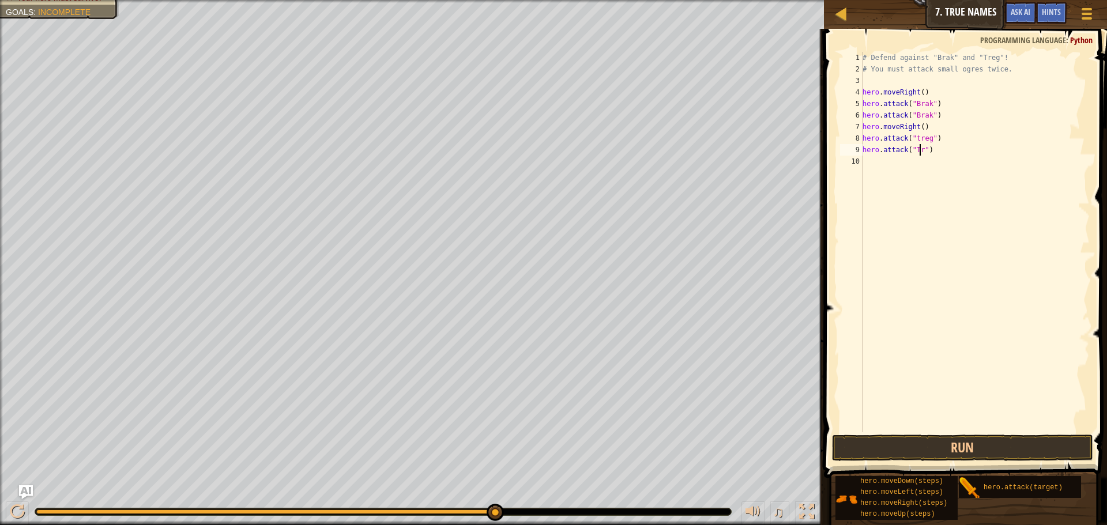
scroll to position [5, 5]
click at [916, 141] on div "# Defend against "Brak" and "Treg"! # You must attack small ogres twice. hero .…" at bounding box center [974, 254] width 229 height 404
type textarea "hero.attack("Treg")"
click at [985, 455] on button "Run" at bounding box center [962, 448] width 261 height 27
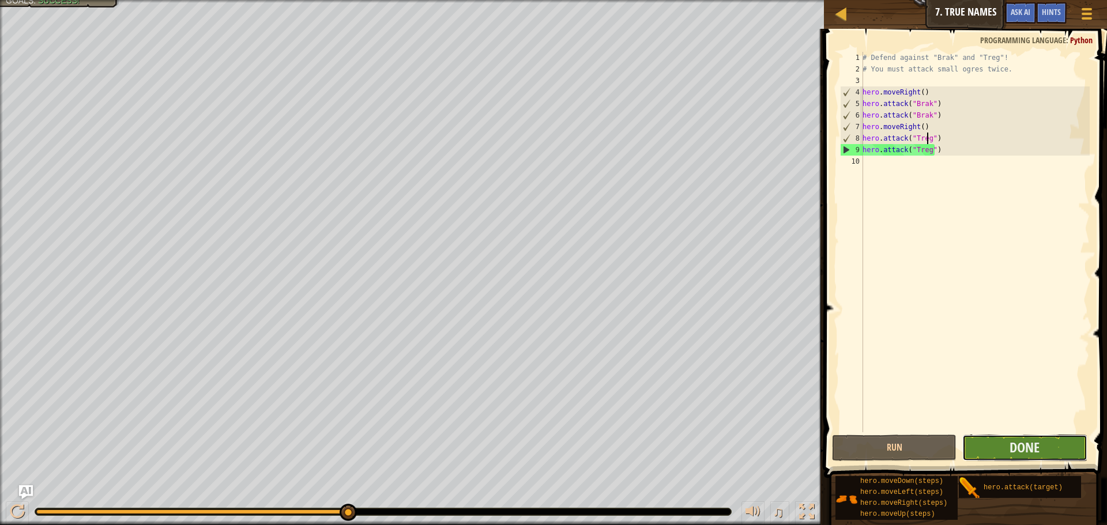
click at [1045, 450] on button "Done" at bounding box center [1024, 448] width 125 height 27
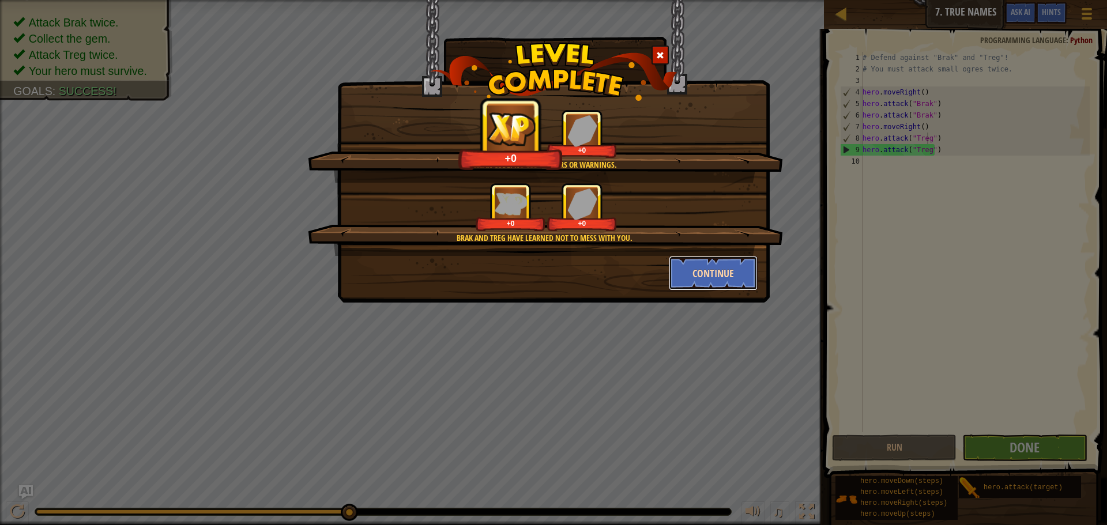
click at [724, 284] on button "Continue" at bounding box center [713, 273] width 89 height 35
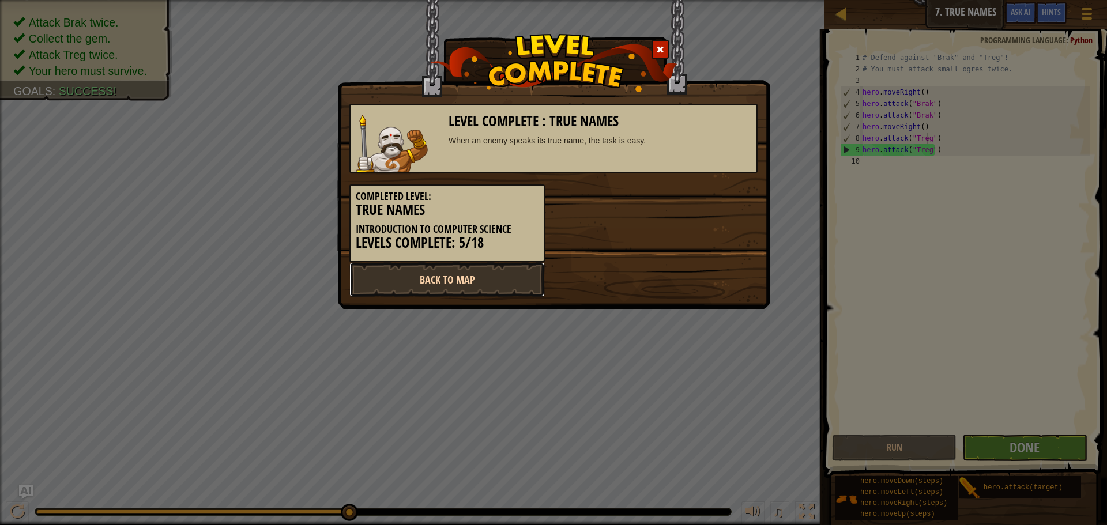
click at [488, 268] on link "Back to Map" at bounding box center [446, 279] width 195 height 35
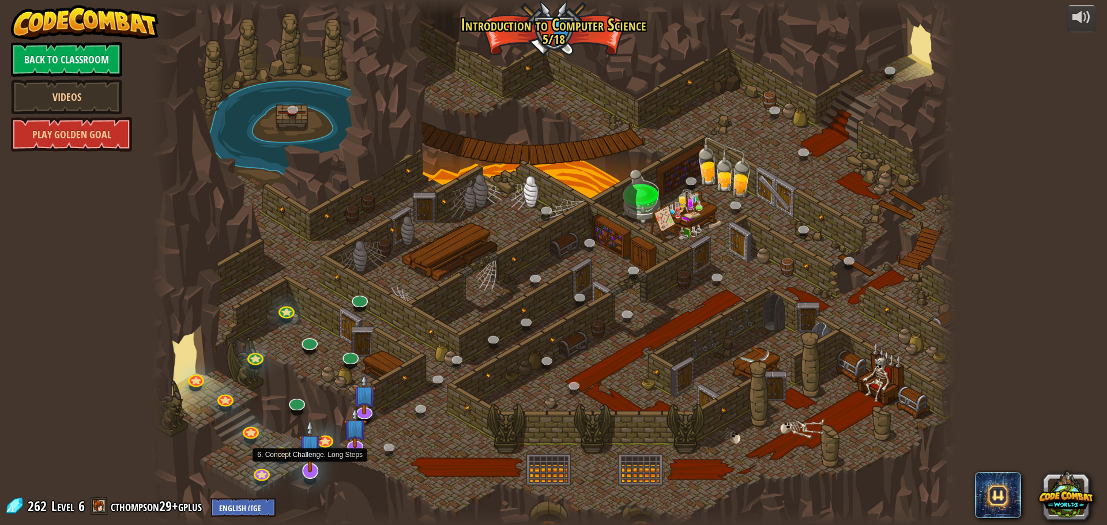
click at [305, 466] on img at bounding box center [311, 446] width 24 height 54
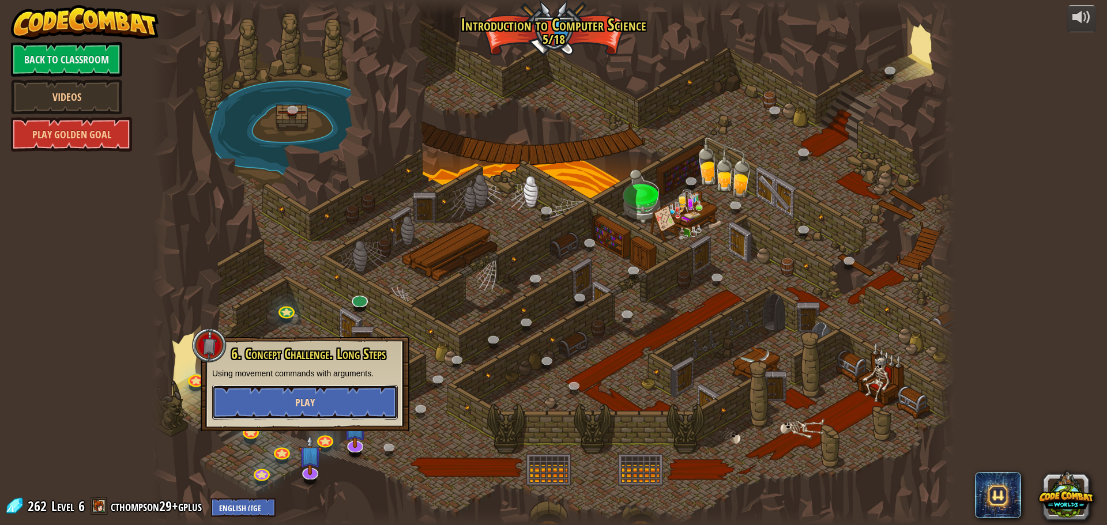
click at [311, 408] on span "Play" at bounding box center [305, 402] width 20 height 14
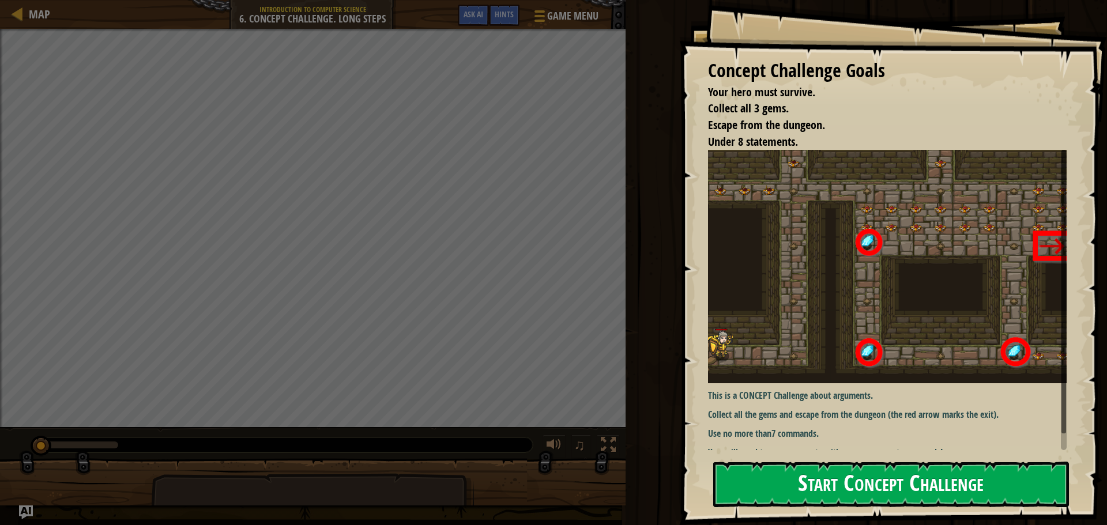
drag, startPoint x: 910, startPoint y: 492, endPoint x: 891, endPoint y: 483, distance: 20.4
click at [907, 491] on button "Start Concept Challenge" at bounding box center [891, 485] width 356 height 46
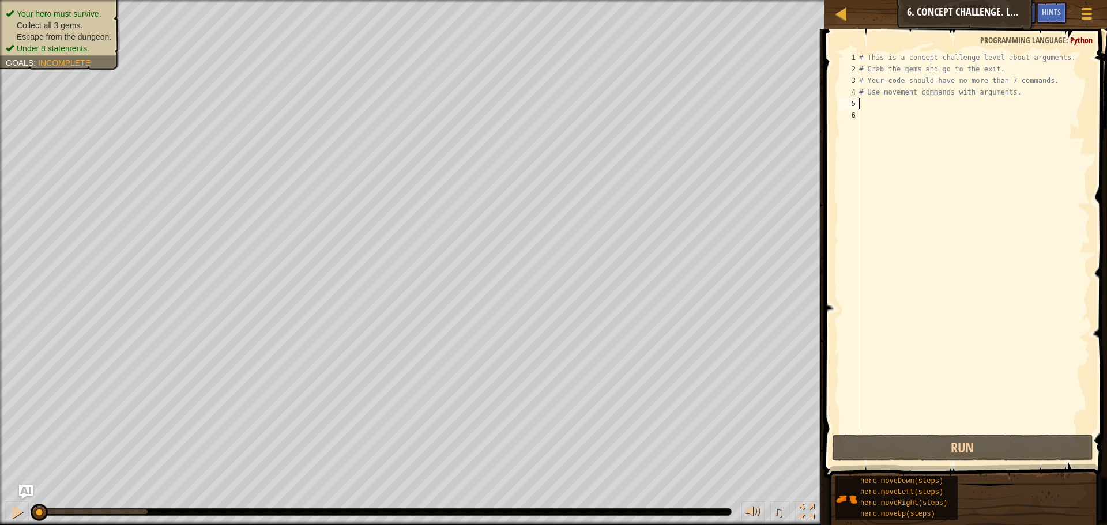
click at [889, 109] on div "# This is a concept challenge level about arguments. # Grab the gems and go to …" at bounding box center [973, 254] width 233 height 404
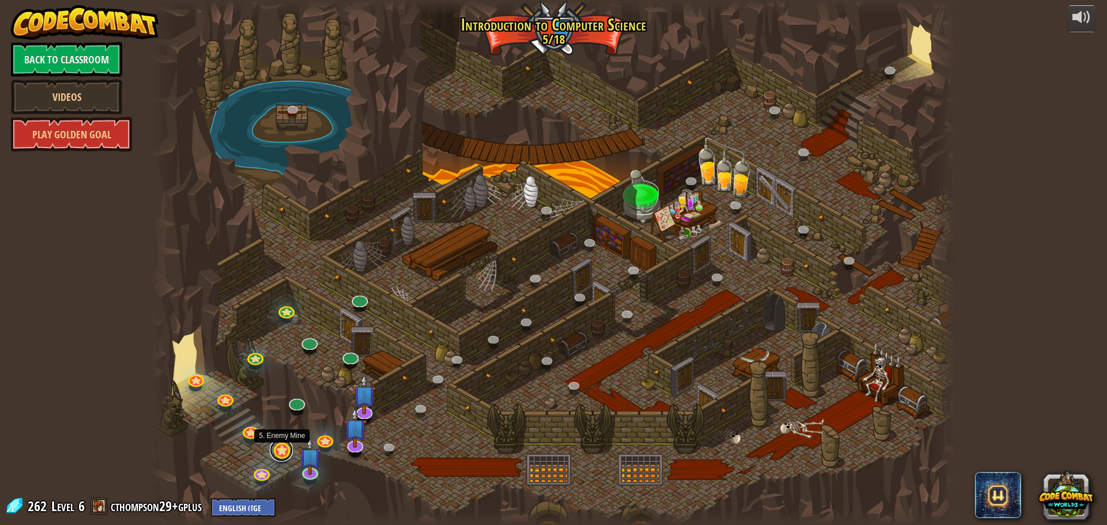
click at [280, 457] on link at bounding box center [281, 450] width 23 height 23
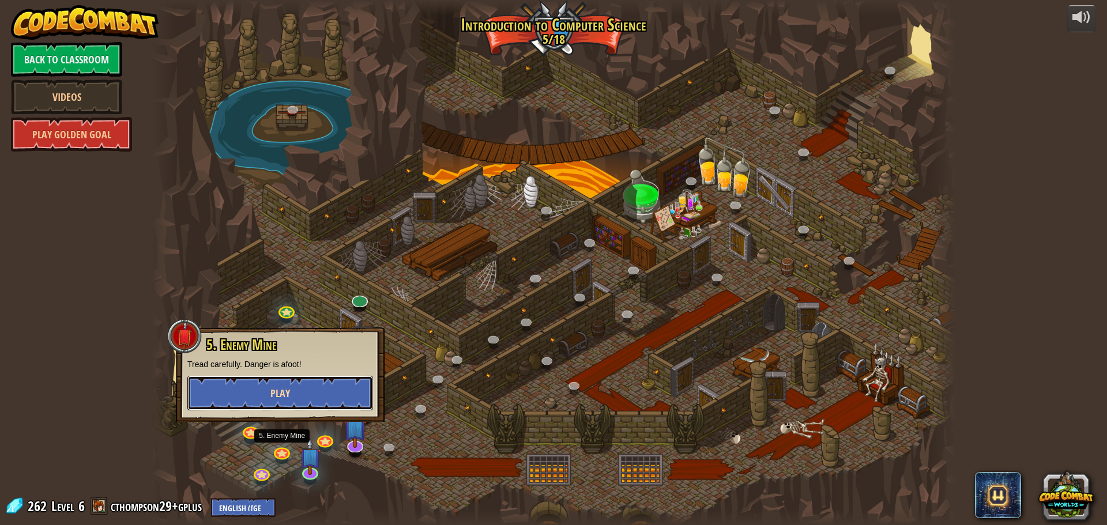
click at [285, 400] on span "Play" at bounding box center [280, 393] width 20 height 14
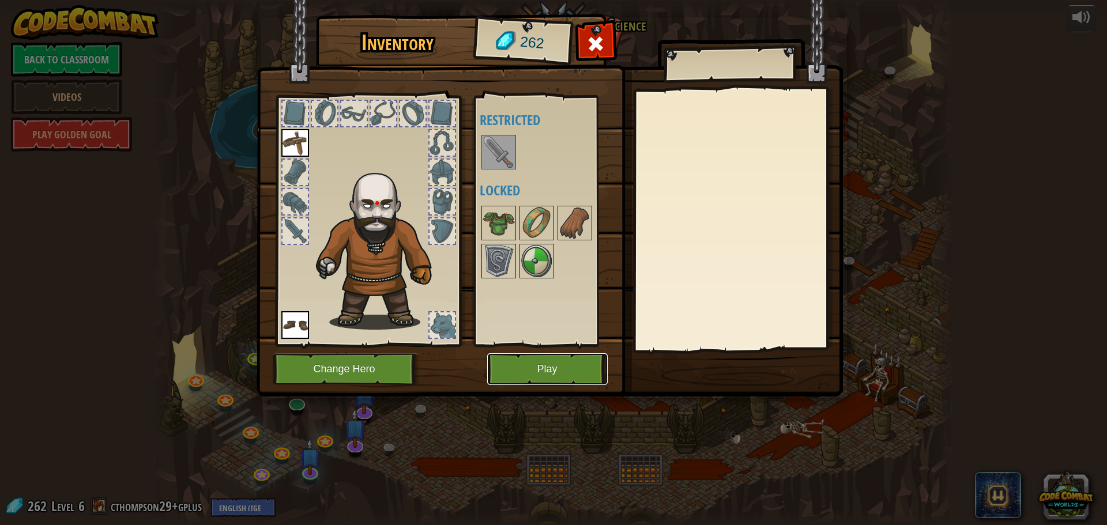
click at [510, 371] on button "Play" at bounding box center [547, 369] width 120 height 32
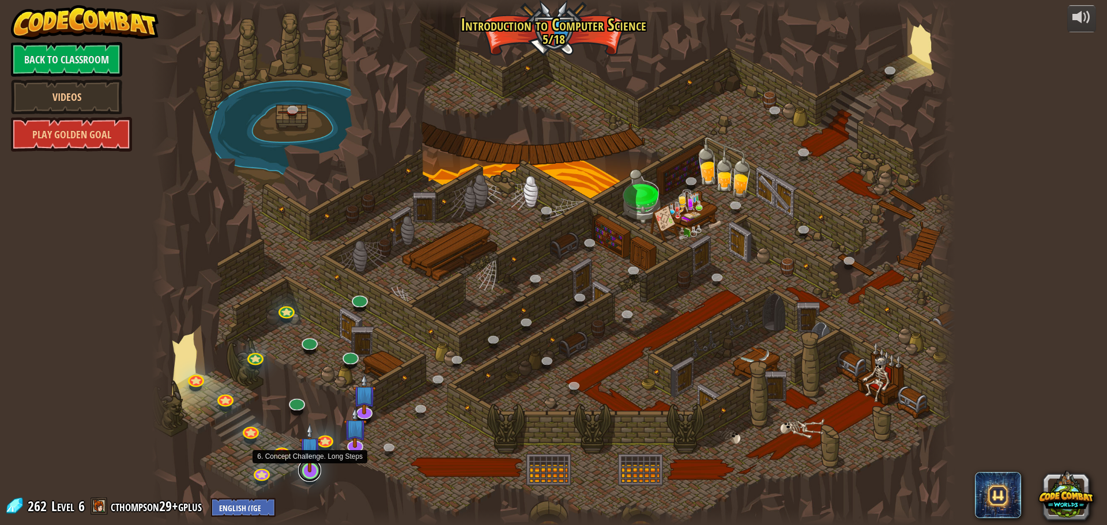
click at [301, 477] on link at bounding box center [309, 470] width 23 height 23
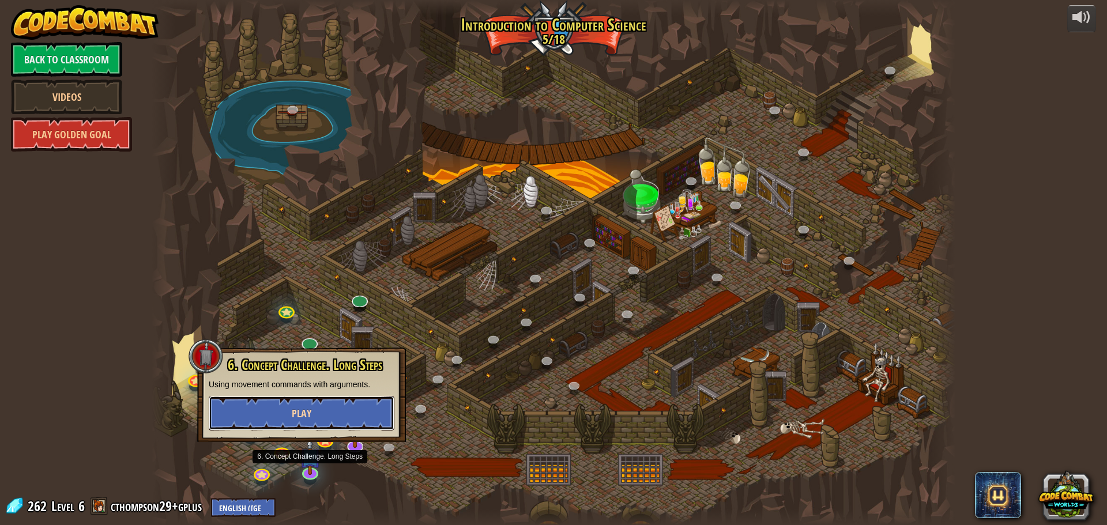
click at [327, 414] on button "Play" at bounding box center [302, 413] width 186 height 35
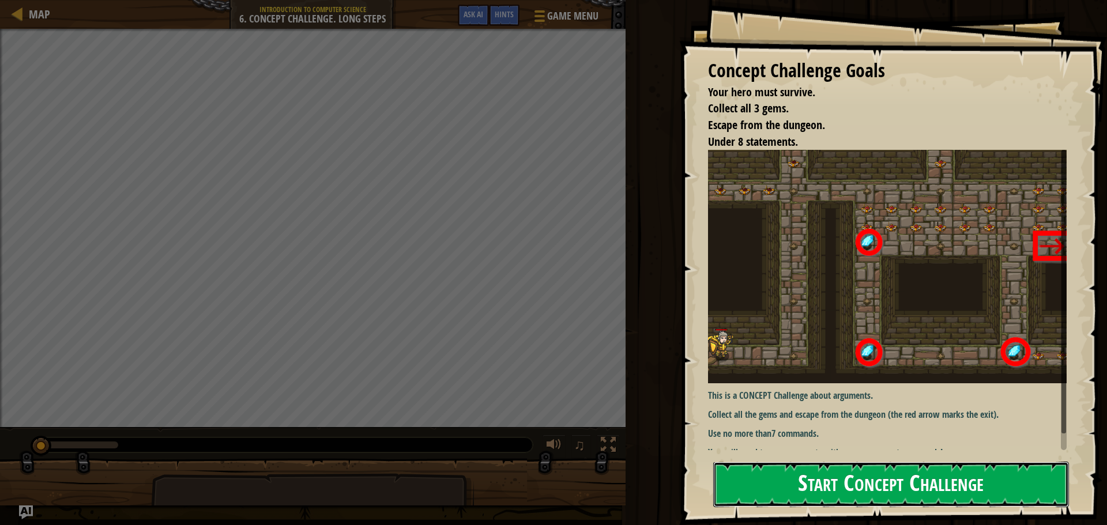
click at [849, 469] on button "Start Concept Challenge" at bounding box center [891, 485] width 356 height 46
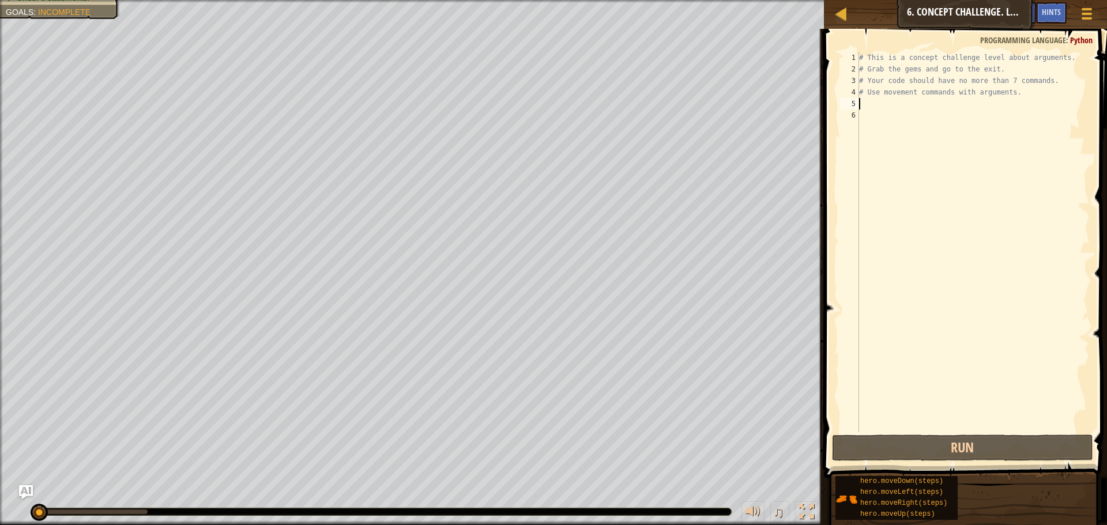
click at [887, 107] on div "# This is a concept challenge level about arguments. # Grab the gems and go to …" at bounding box center [973, 254] width 233 height 404
type textarea "m"
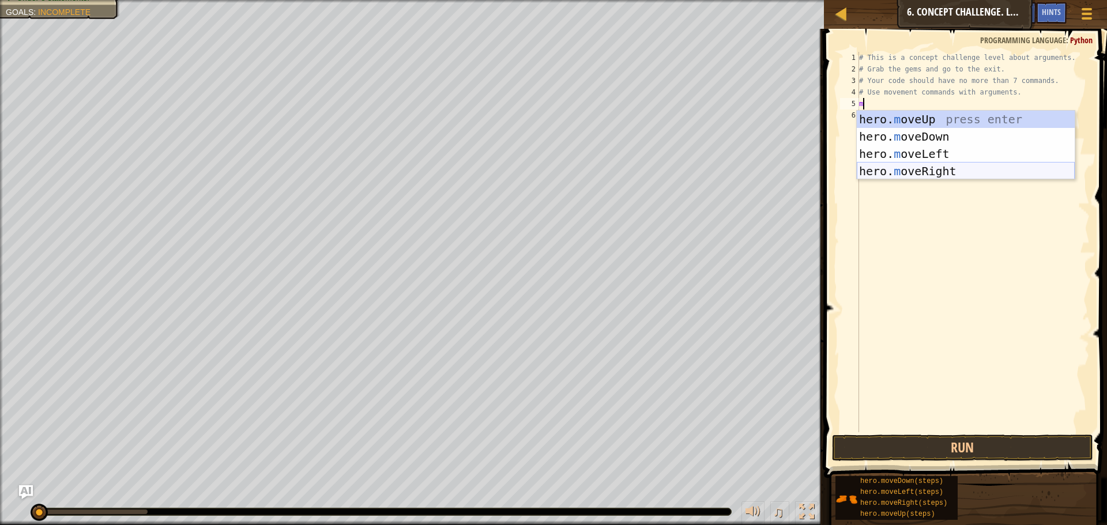
click at [919, 173] on div "hero. m oveUp press enter hero. m oveDown press enter hero. m oveLeft press ent…" at bounding box center [966, 163] width 218 height 104
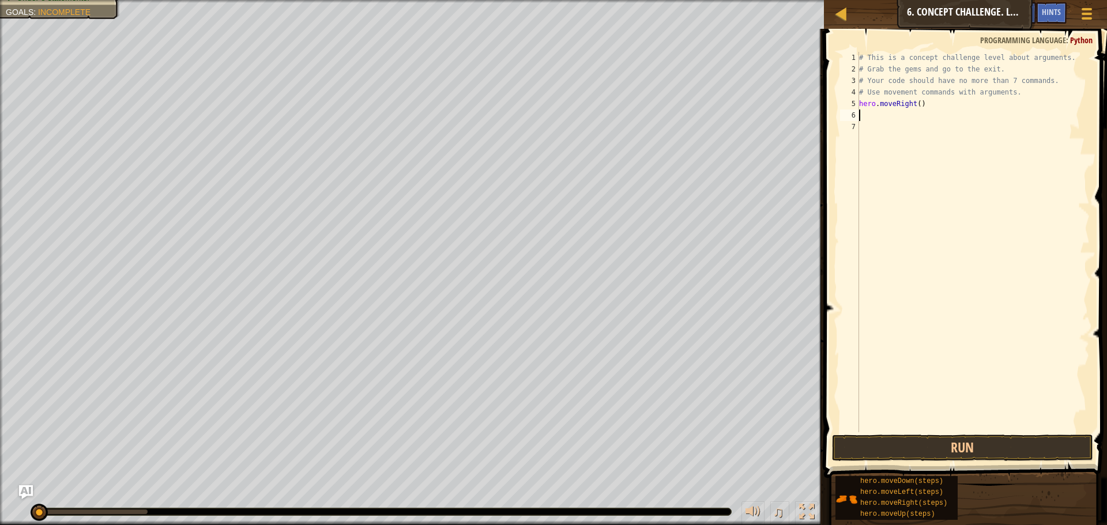
type textarea "m"
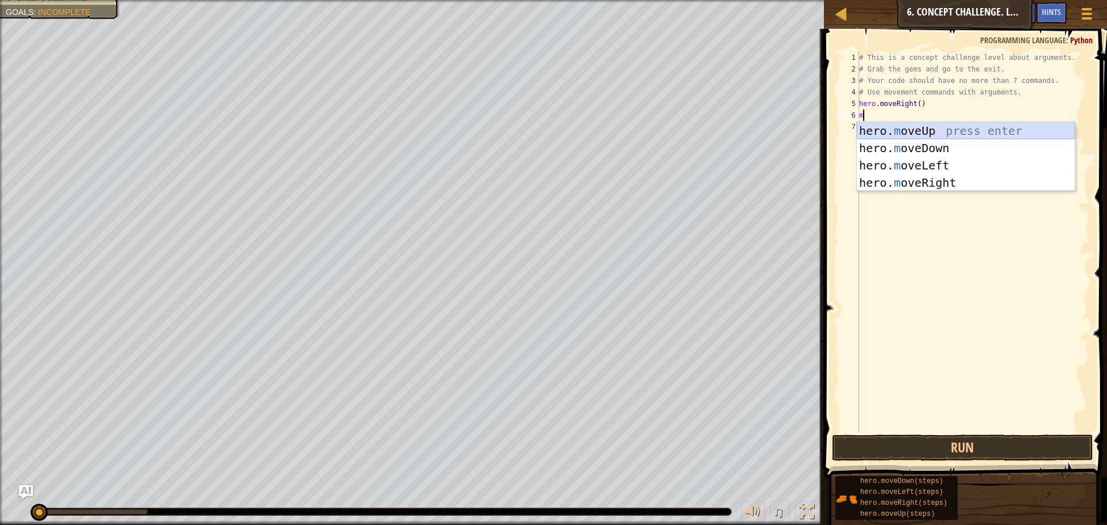
click at [899, 130] on div "hero. m oveUp press enter hero. m oveDown press enter hero. m oveLeft press ent…" at bounding box center [966, 174] width 218 height 104
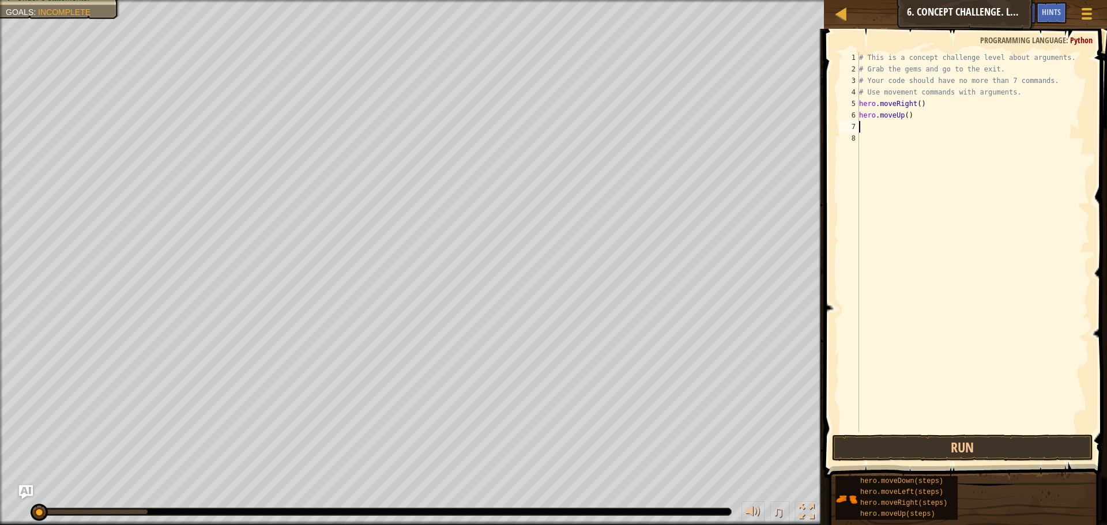
click at [906, 115] on div "# This is a concept challenge level about arguments. # Grab the gems and go to …" at bounding box center [973, 254] width 233 height 404
type textarea "hero.moveUp(3)"
click at [944, 440] on button "Run" at bounding box center [962, 448] width 261 height 27
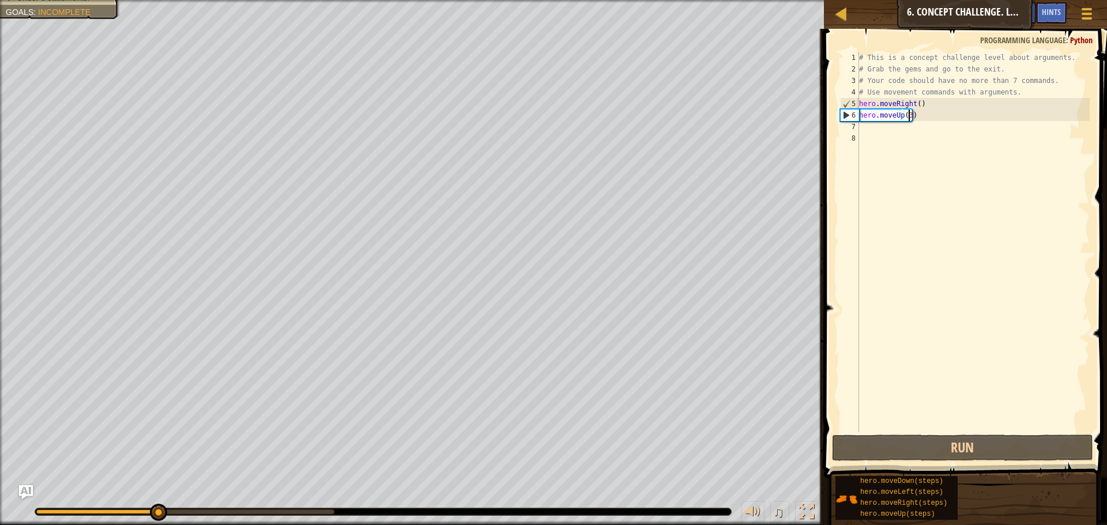
click at [898, 131] on div "# This is a concept challenge level about arguments. # Grab the gems and go to …" at bounding box center [973, 254] width 233 height 404
type textarea "h"
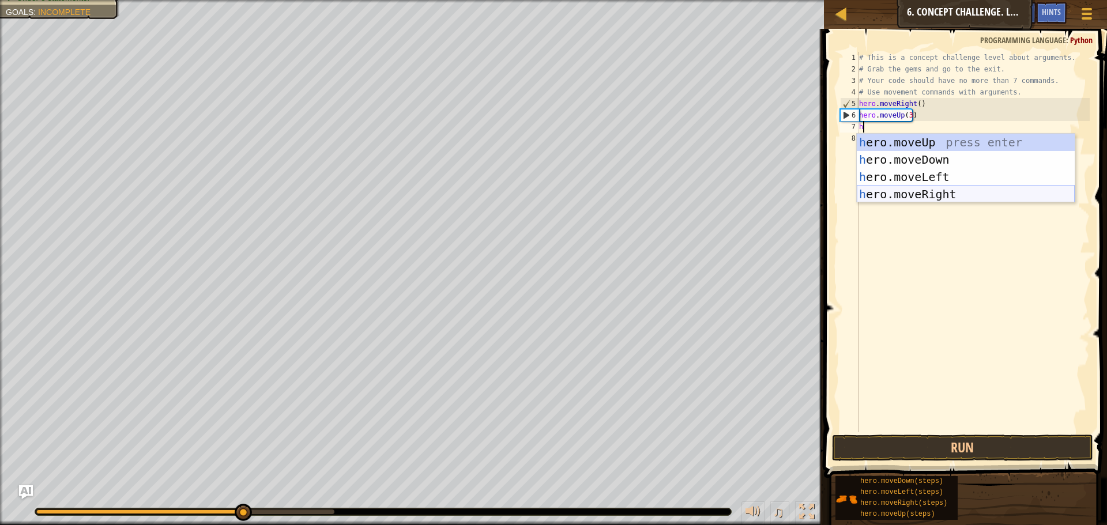
click at [905, 186] on div "h ero.moveUp press enter h ero.moveDown press enter h ero.moveLeft press enter …" at bounding box center [966, 186] width 218 height 104
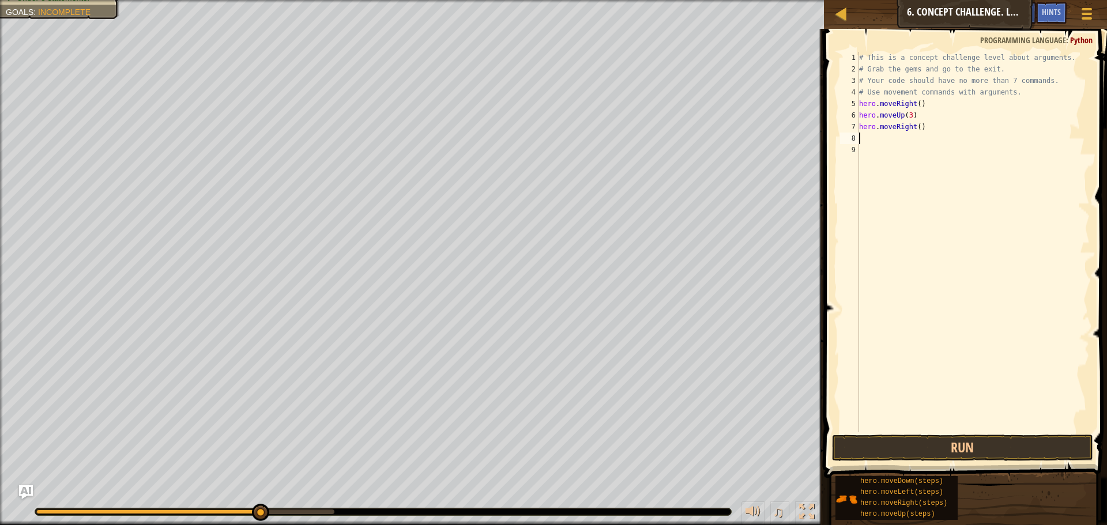
click at [914, 128] on div "# This is a concept challenge level about arguments. # Grab the gems and go to …" at bounding box center [973, 254] width 233 height 404
type textarea "hero.moveRight(2)"
click at [968, 444] on button "Run" at bounding box center [962, 448] width 261 height 27
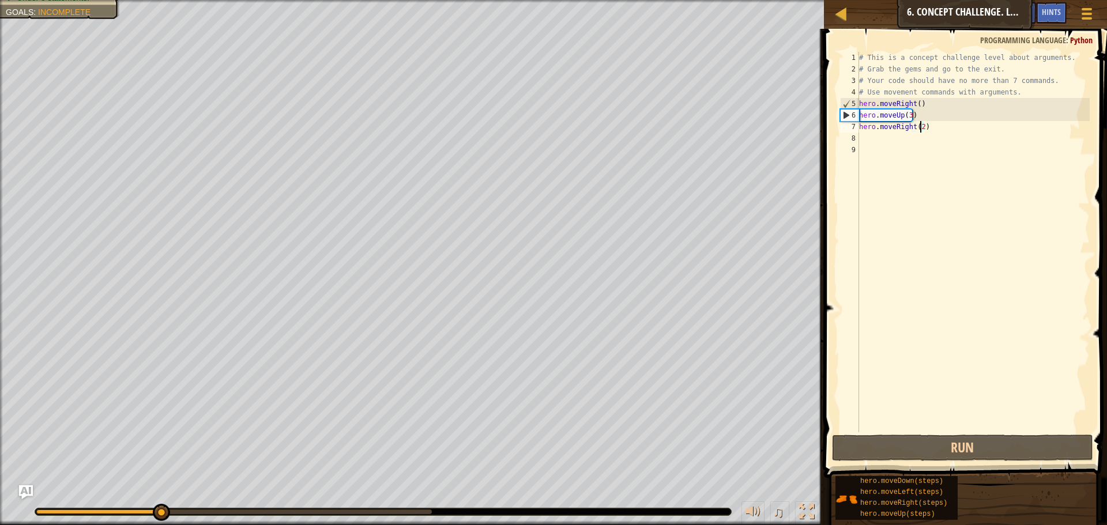
click at [871, 144] on div "# This is a concept challenge level about arguments. # Grab the gems and go to …" at bounding box center [973, 254] width 233 height 404
click at [903, 154] on div "# This is a concept challenge level about arguments. # Grab the gems and go to …" at bounding box center [973, 254] width 233 height 404
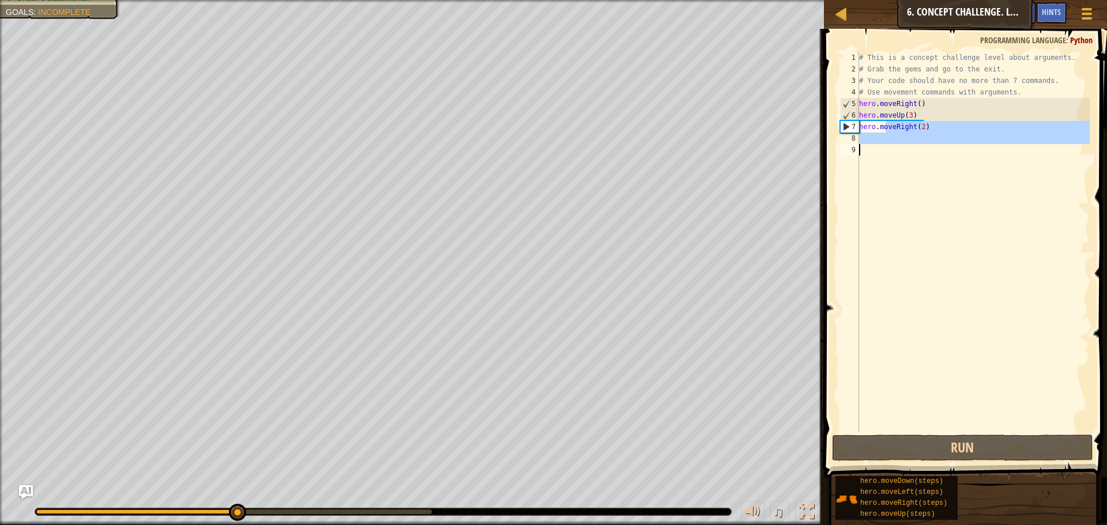
click at [885, 160] on div "# This is a concept challenge level about arguments. # Grab the gems and go to …" at bounding box center [973, 242] width 233 height 380
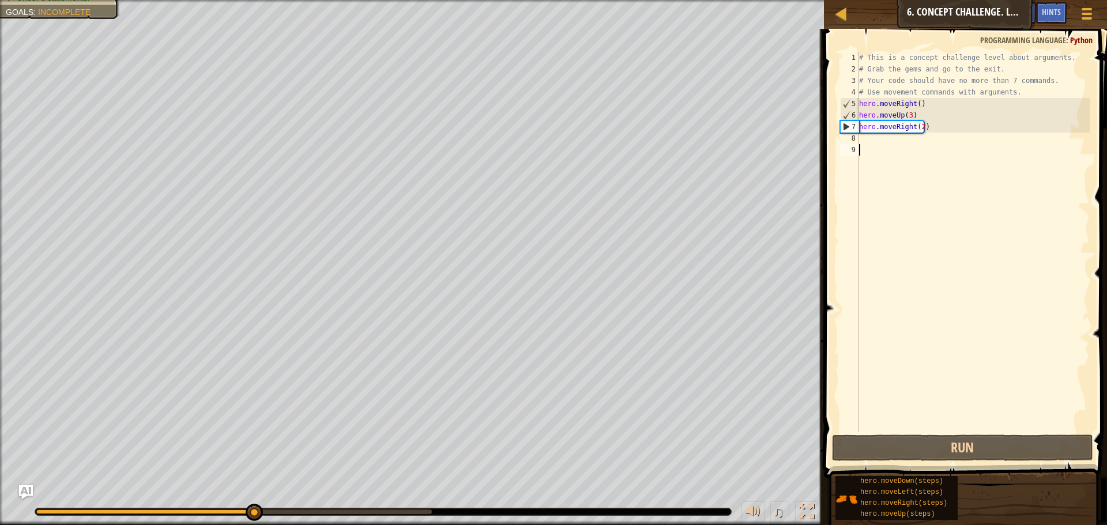
click at [872, 144] on div "# This is a concept challenge level about arguments. # Grab the gems and go to …" at bounding box center [973, 254] width 233 height 404
type textarea "h"
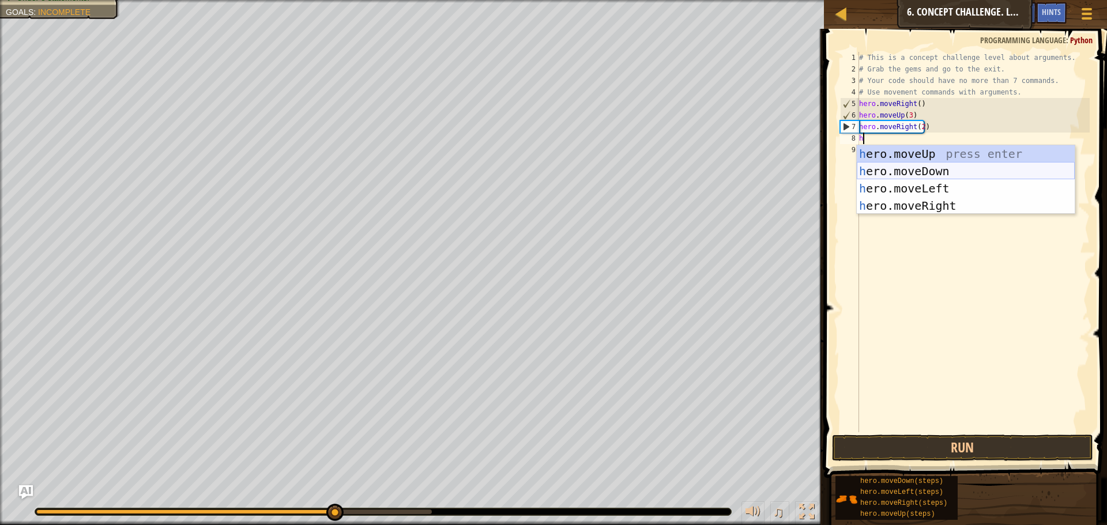
click at [925, 170] on div "h ero.moveUp press enter h ero.moveDown press enter h ero.moveLeft press enter …" at bounding box center [966, 197] width 218 height 104
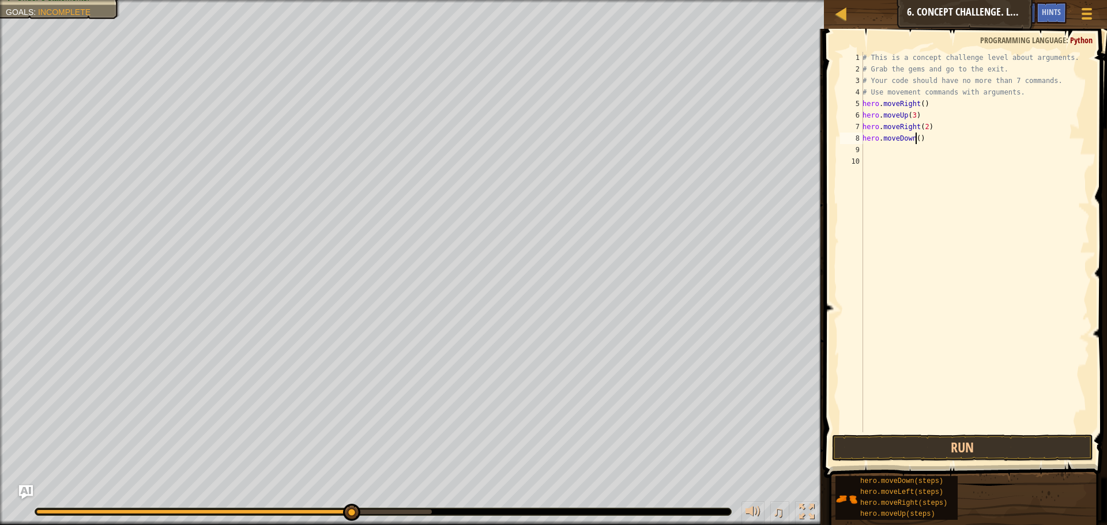
click at [915, 135] on div "# This is a concept challenge level about arguments. # Grab the gems and go to …" at bounding box center [974, 254] width 229 height 404
type textarea "hero.moveDown()"
click at [884, 161] on div "# This is a concept challenge level about arguments. # Grab the gems and go to …" at bounding box center [974, 254] width 229 height 404
drag, startPoint x: 885, startPoint y: 153, endPoint x: 888, endPoint y: 165, distance: 13.0
click at [885, 162] on div "# This is a concept challenge level about arguments. # Grab the gems and go to …" at bounding box center [974, 254] width 229 height 404
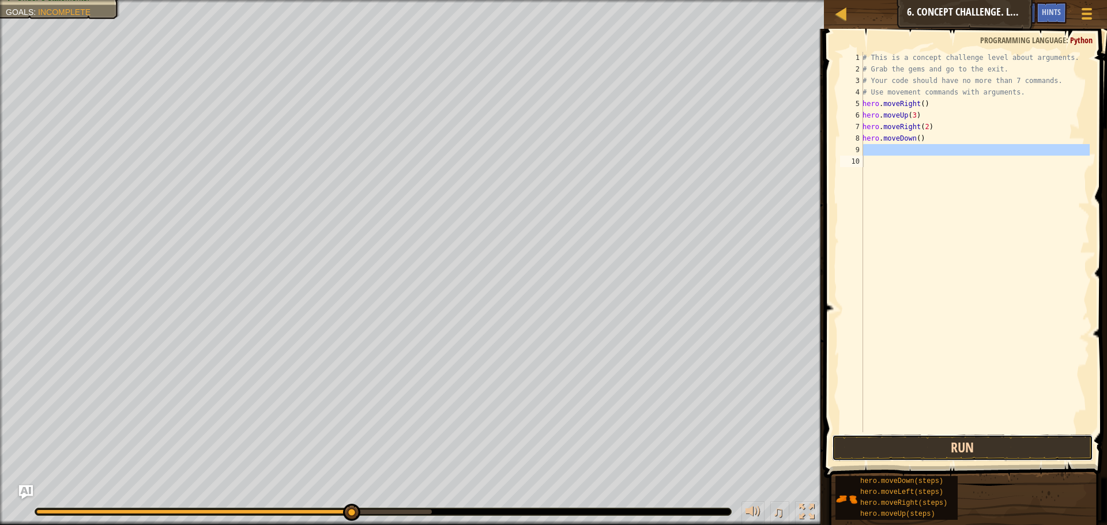
click at [968, 448] on button "Run" at bounding box center [962, 448] width 261 height 27
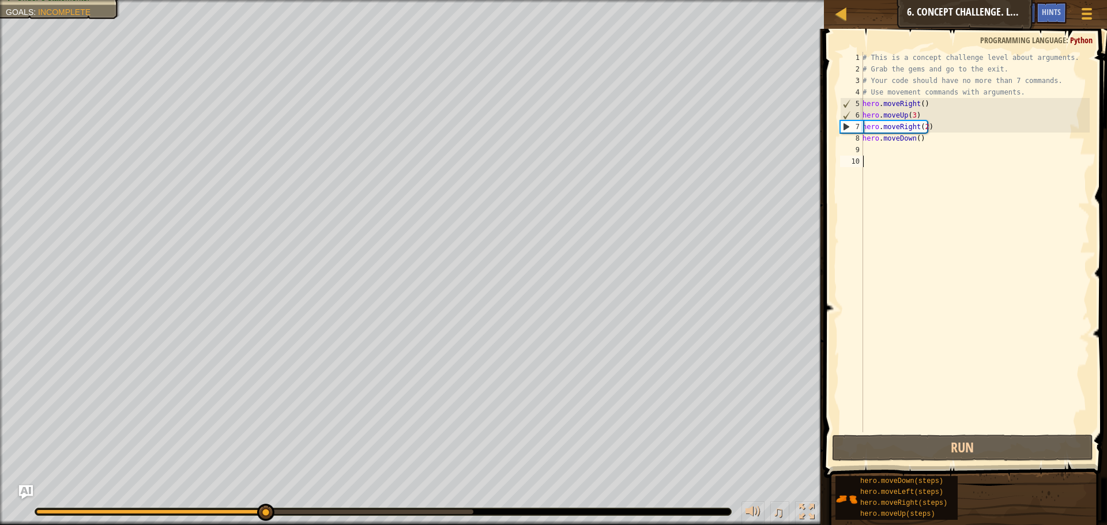
click at [869, 152] on div "# This is a concept challenge level about arguments. # Grab the gems and go to …" at bounding box center [974, 254] width 229 height 404
type textarea "h"
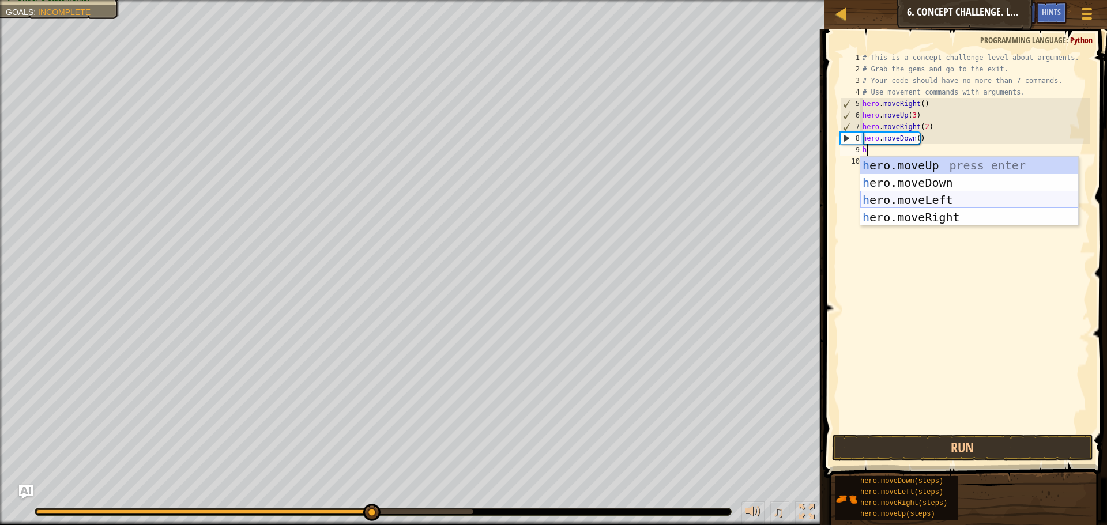
click at [916, 197] on div "h ero.moveUp press enter h ero.moveDown press enter h ero.moveLeft press enter …" at bounding box center [969, 209] width 218 height 104
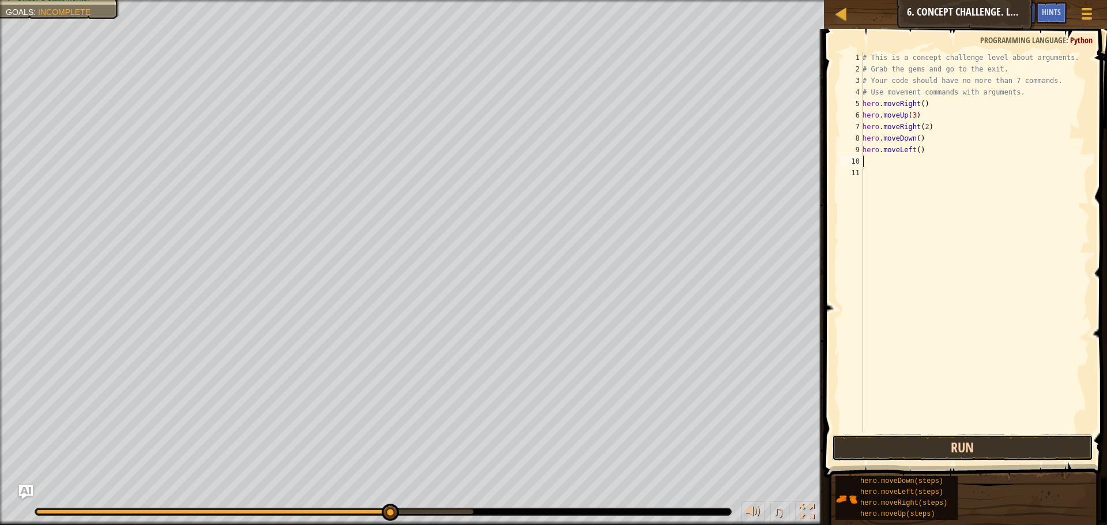
click at [903, 455] on button "Run" at bounding box center [962, 448] width 261 height 27
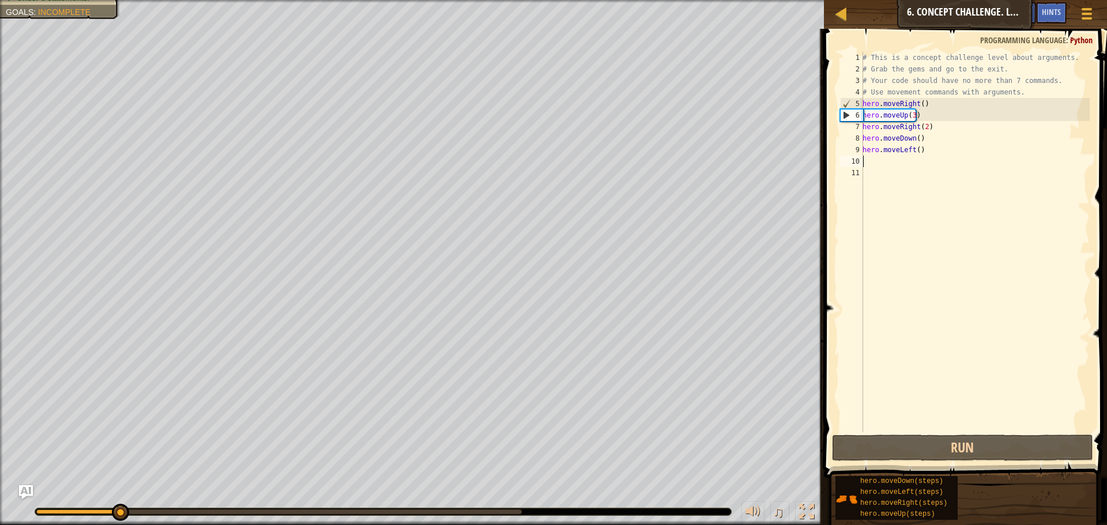
click at [892, 167] on div "# This is a concept challenge level about arguments. # Grab the gems and go to …" at bounding box center [974, 254] width 229 height 404
click at [892, 165] on div "# This is a concept challenge level about arguments. # Grab the gems and go to …" at bounding box center [974, 254] width 229 height 404
type textarea "h"
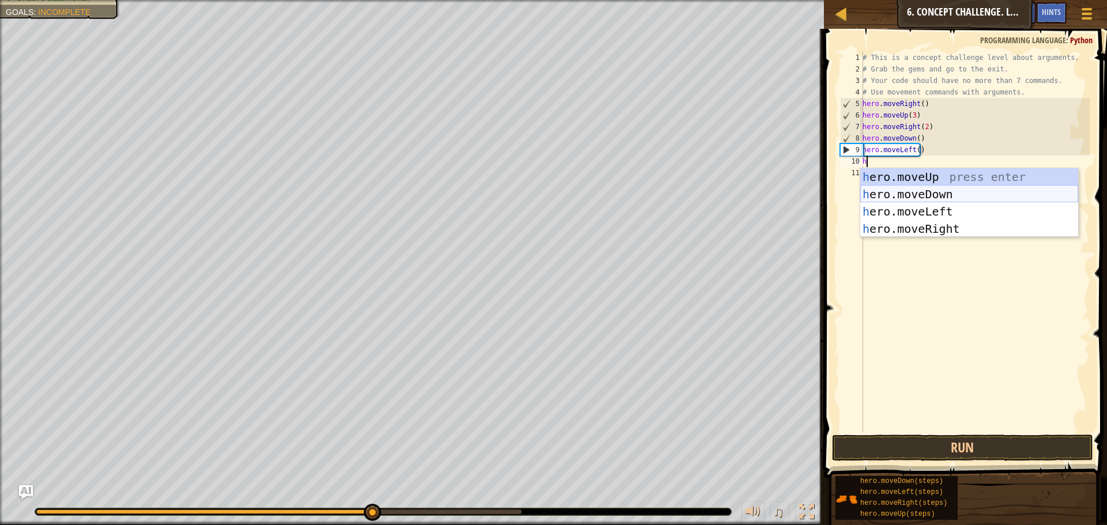
click at [971, 197] on div "h ero.moveUp press enter h ero.moveDown press enter h ero.moveLeft press enter …" at bounding box center [969, 220] width 218 height 104
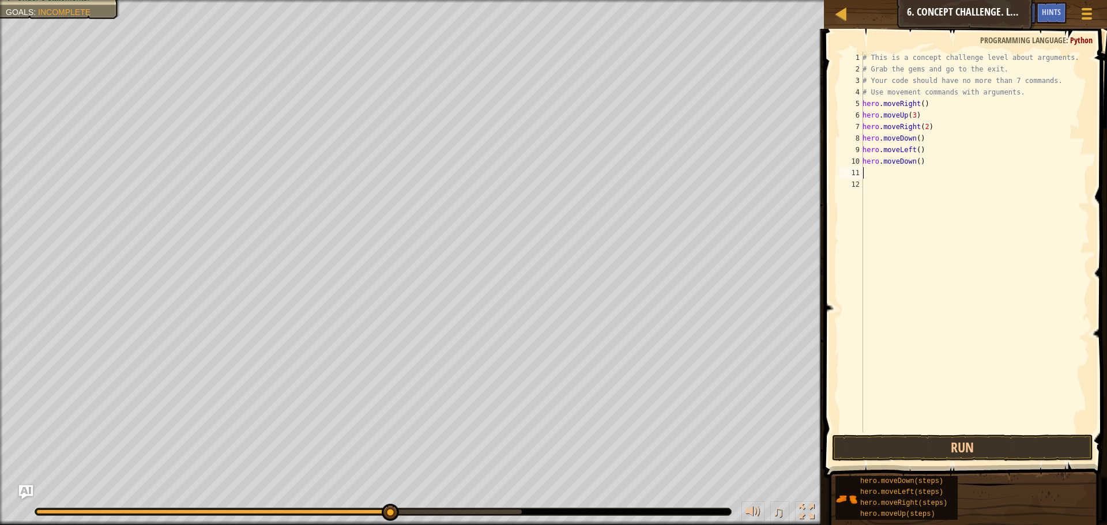
click at [915, 160] on div "# This is a concept challenge level about arguments. # Grab the gems and go to …" at bounding box center [974, 254] width 229 height 404
type textarea "hero.moveDown(2)"
drag, startPoint x: 910, startPoint y: 451, endPoint x: 908, endPoint y: 440, distance: 11.7
click at [910, 450] on button "Run" at bounding box center [962, 448] width 261 height 27
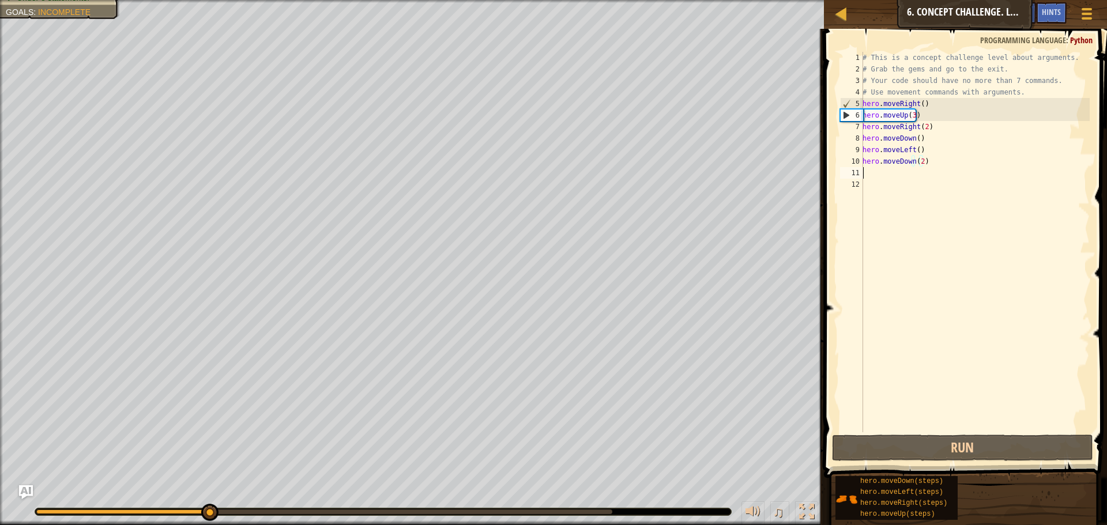
click at [866, 170] on div "# This is a concept challenge level about arguments. # Grab the gems and go to …" at bounding box center [974, 254] width 229 height 404
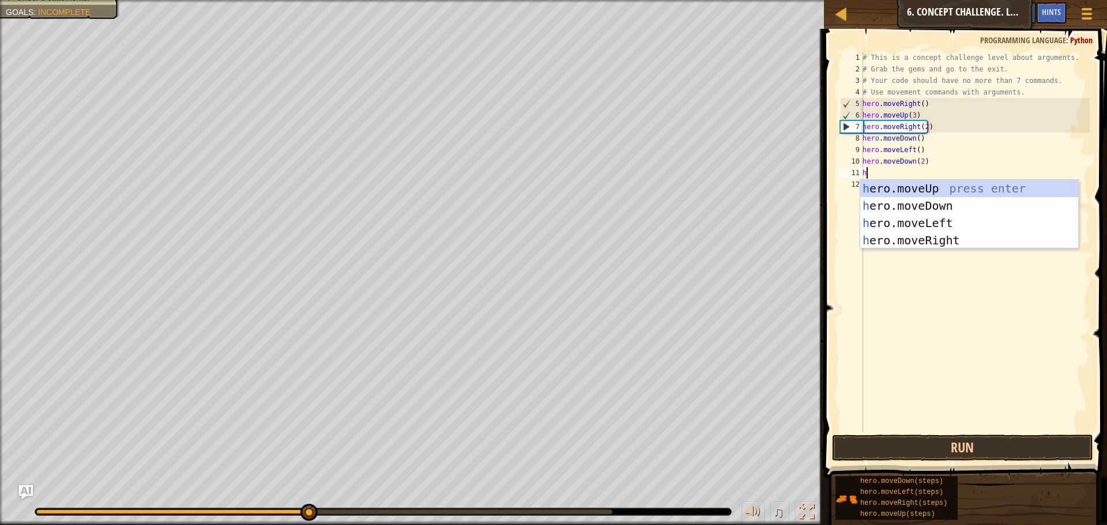
type textarea "he"
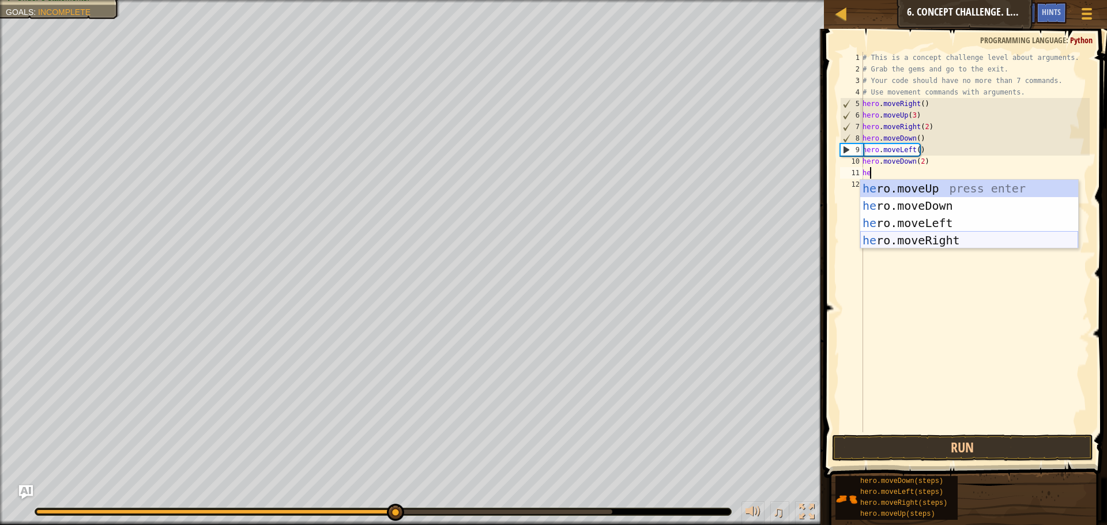
click at [925, 234] on div "he ro.moveUp press enter he ro.moveDown press enter he ro.moveLeft press enter …" at bounding box center [969, 232] width 218 height 104
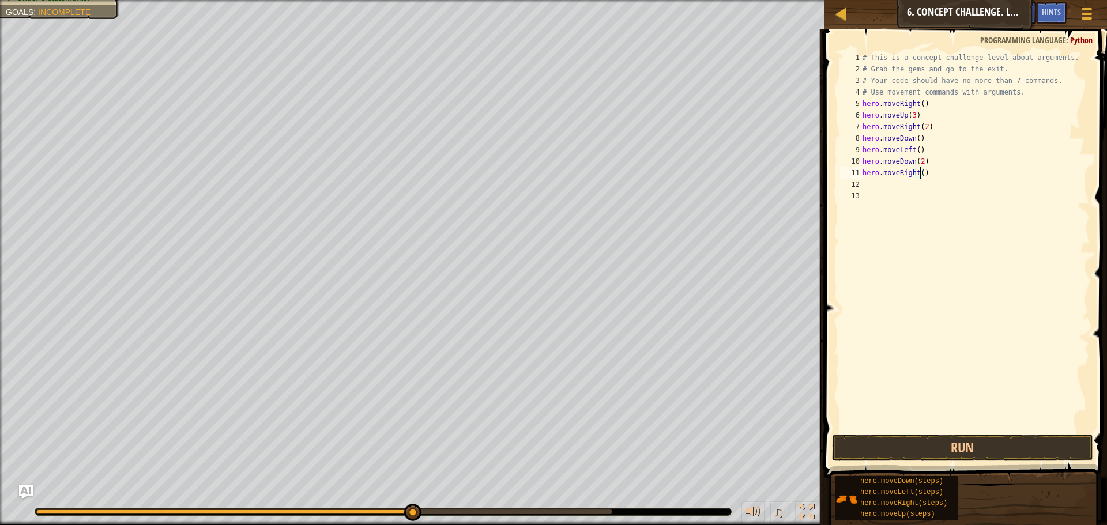
click at [921, 173] on div "# This is a concept challenge level about arguments. # Grab the gems and go to …" at bounding box center [974, 254] width 229 height 404
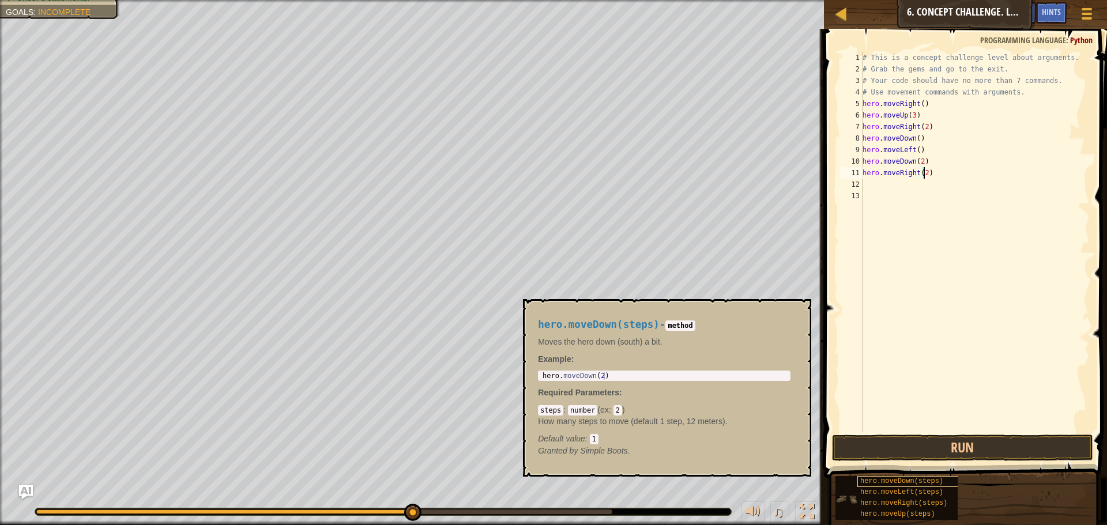
scroll to position [5, 5]
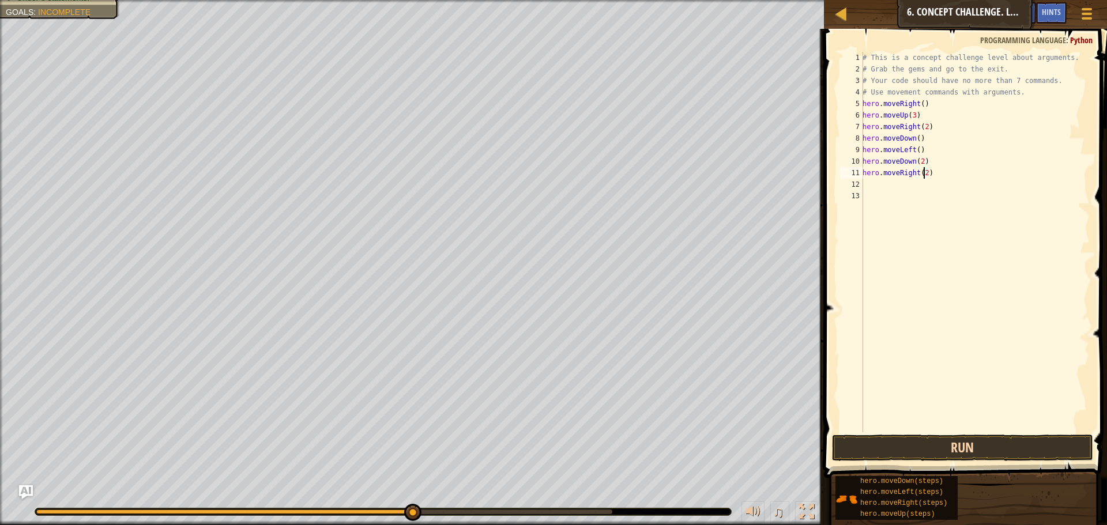
type textarea "hero.moveRight(2)"
drag, startPoint x: 957, startPoint y: 450, endPoint x: 959, endPoint y: 444, distance: 6.0
click at [959, 448] on button "Run" at bounding box center [962, 448] width 261 height 27
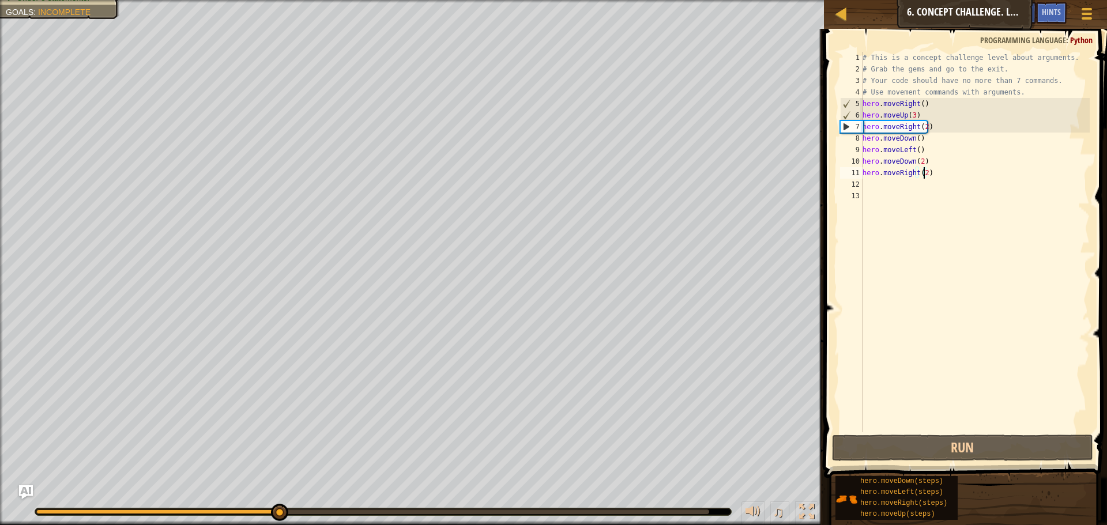
click at [878, 186] on div "# This is a concept challenge level about arguments. # Grab the gems and go to …" at bounding box center [974, 254] width 229 height 404
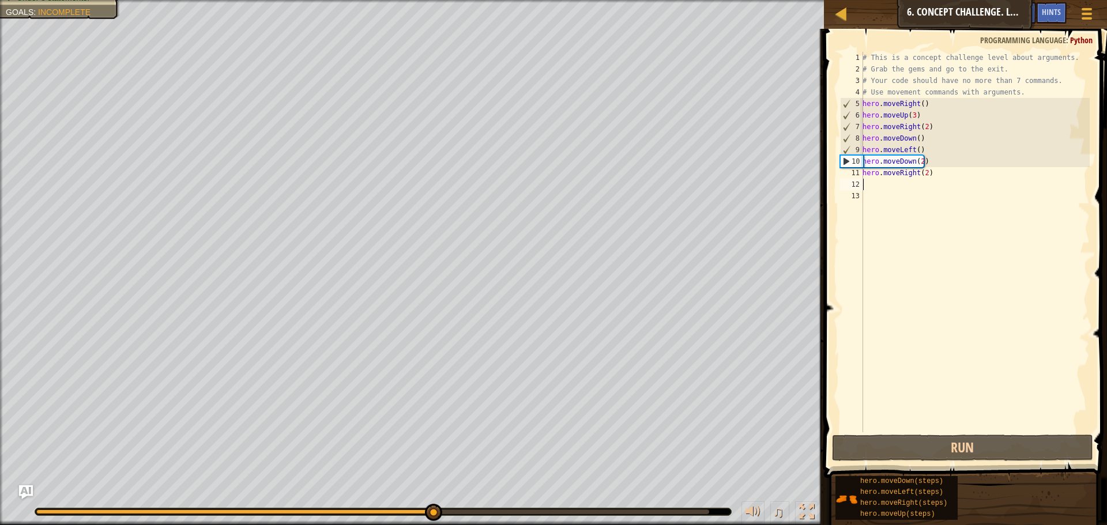
type textarea "h"
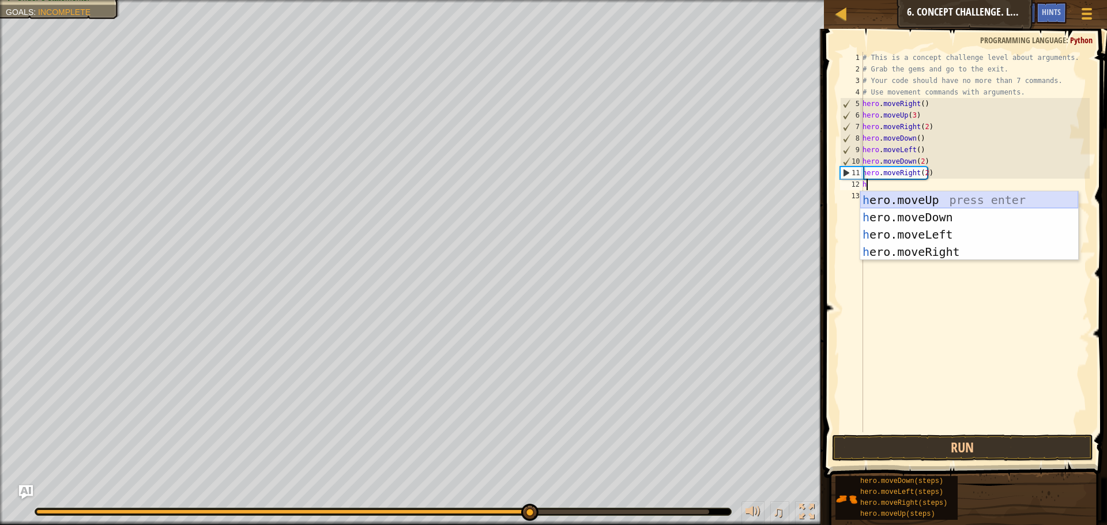
click at [908, 200] on div "h ero.moveUp press enter h ero.moveDown press enter h ero.moveLeft press enter …" at bounding box center [969, 243] width 218 height 104
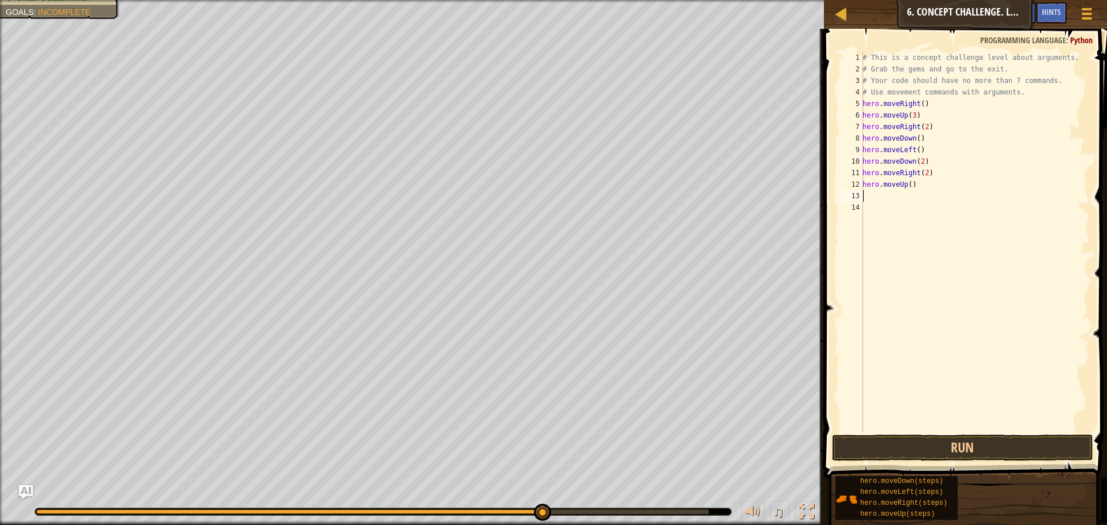
click at [907, 183] on div "# This is a concept challenge level about arguments. # Grab the gems and go to …" at bounding box center [974, 254] width 229 height 404
type textarea "hero.moveUp(2)"
click at [870, 198] on div "# This is a concept challenge level about arguments. # Grab the gems and go to …" at bounding box center [974, 254] width 229 height 404
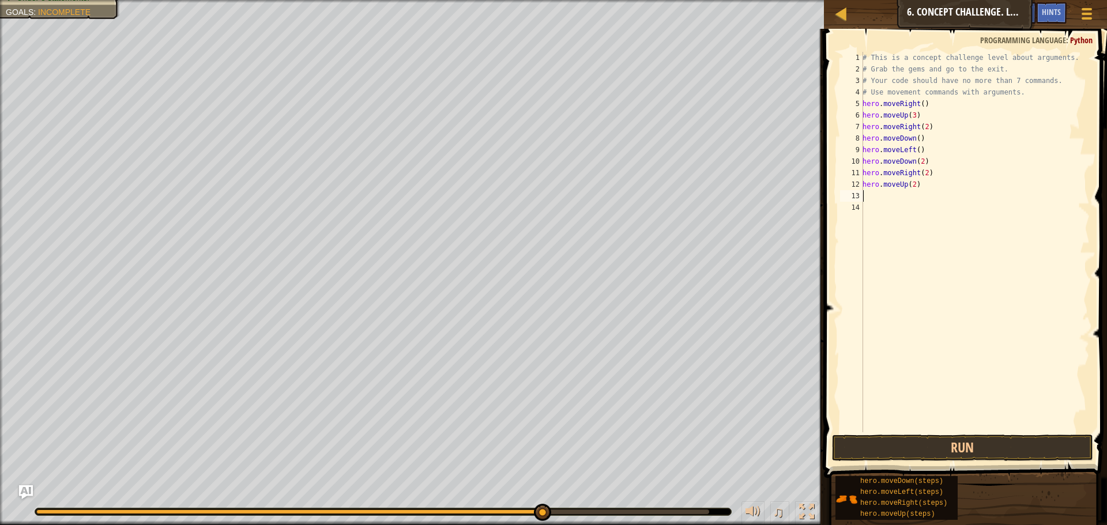
type textarea "h"
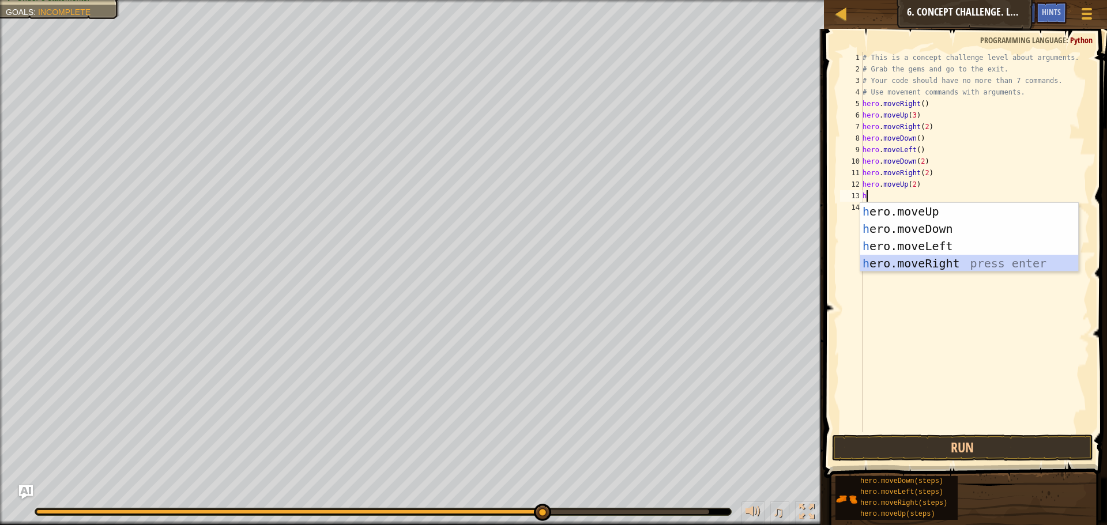
click at [904, 262] on div "h ero.moveUp press enter h ero.moveDown press enter h ero.moveLeft press enter …" at bounding box center [969, 255] width 218 height 104
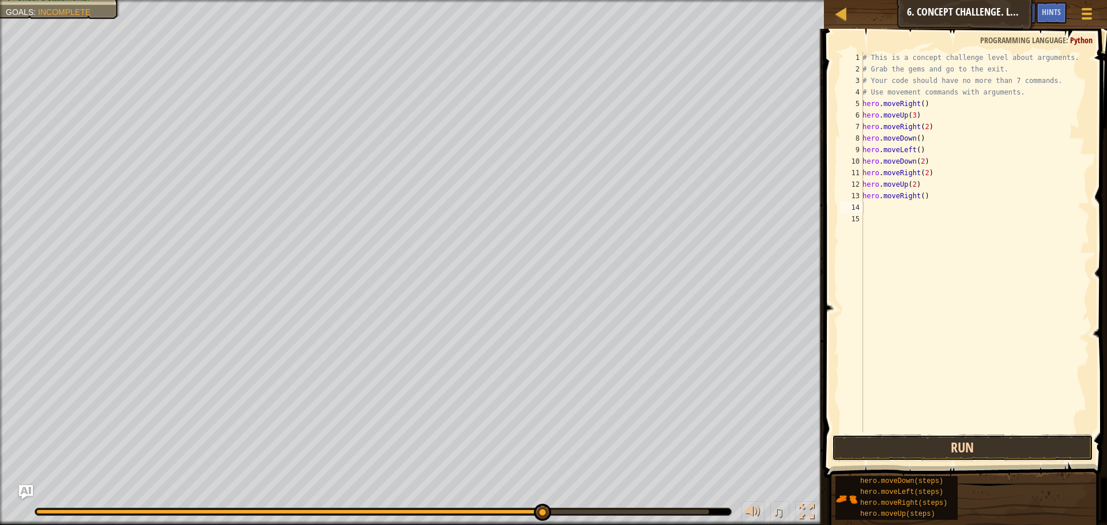
click at [997, 438] on button "Run" at bounding box center [962, 448] width 261 height 27
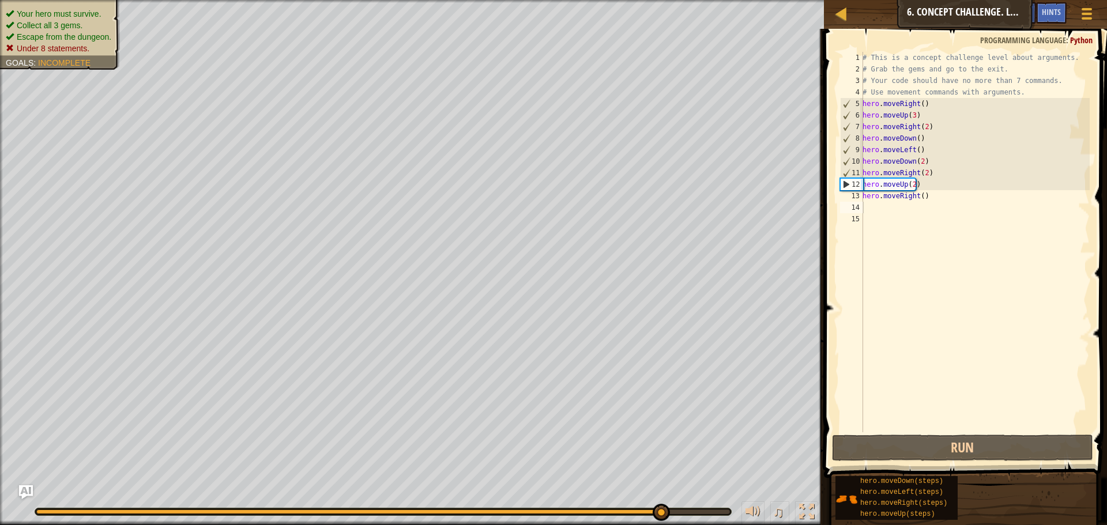
drag, startPoint x: 64, startPoint y: 16, endPoint x: 66, endPoint y: 47, distance: 31.2
click at [66, 47] on div "Your hero must survive. Collect all 3 gems. Escape from the dungeon. Under 8 st…" at bounding box center [60, 31] width 108 height 46
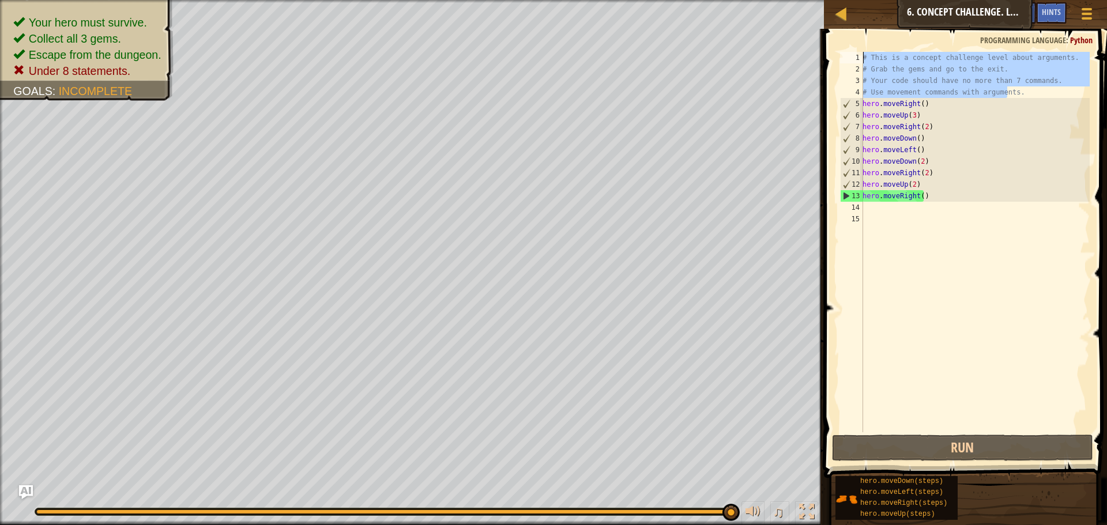
drag, startPoint x: 1007, startPoint y: 89, endPoint x: 854, endPoint y: 54, distance: 156.6
click at [854, 54] on div "# Use movement commands with arguments. 1 2 3 4 5 6 7 8 9 10 11 12 13 14 15 # T…" at bounding box center [964, 242] width 252 height 380
type textarea "."
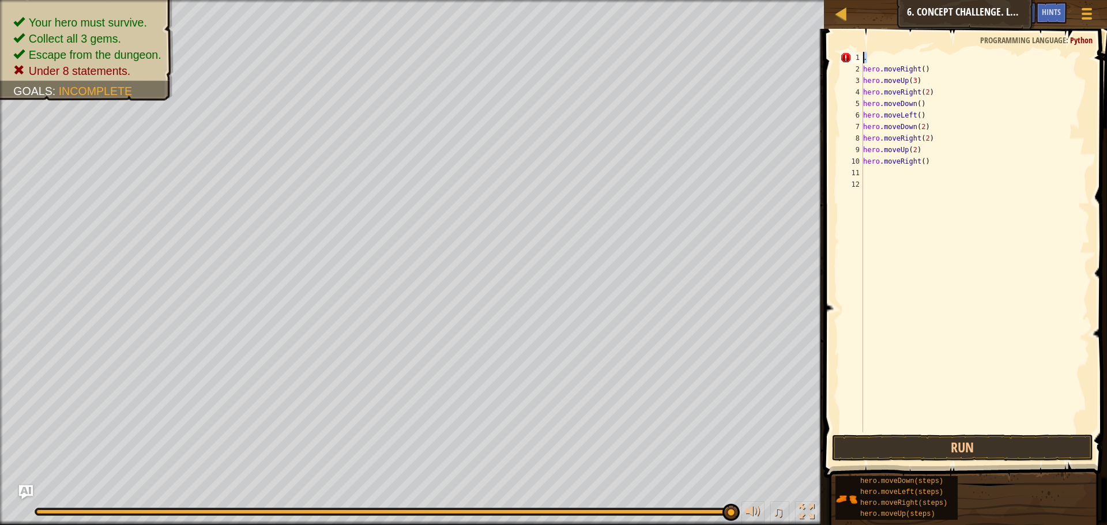
drag, startPoint x: 868, startPoint y: 55, endPoint x: 835, endPoint y: 59, distance: 33.7
click at [835, 59] on div ". 1 2 3 4 5 6 7 8 9 10 11 12 . hero . moveRight ( ) hero . moveUp ( 3 ) hero . …" at bounding box center [963, 276] width 287 height 483
click at [958, 453] on button "Run" at bounding box center [962, 448] width 261 height 27
